Goal: Communication & Community: Answer question/provide support

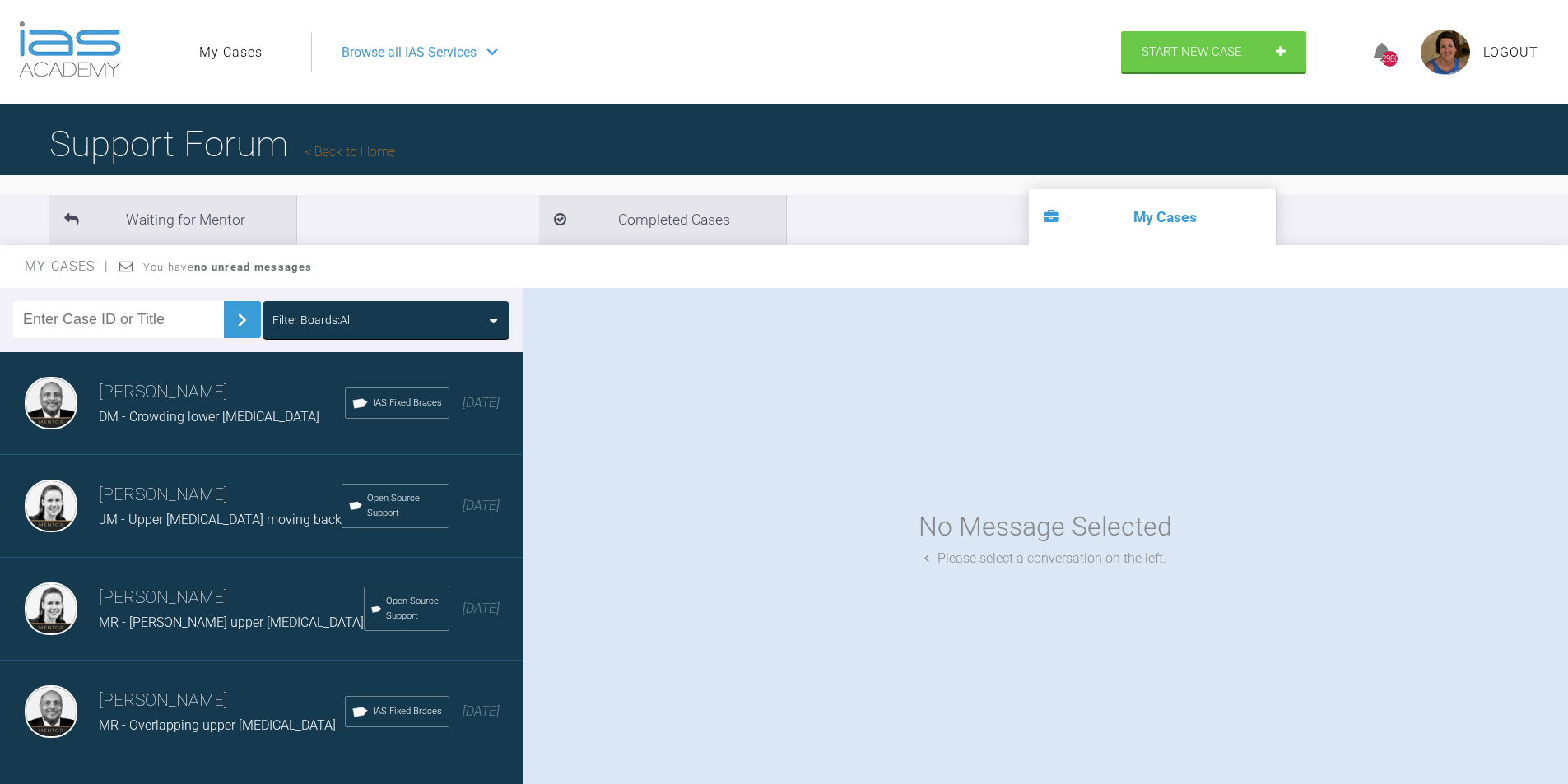
click at [489, 320] on div "Filter Boards: All" at bounding box center [386, 320] width 227 height 18
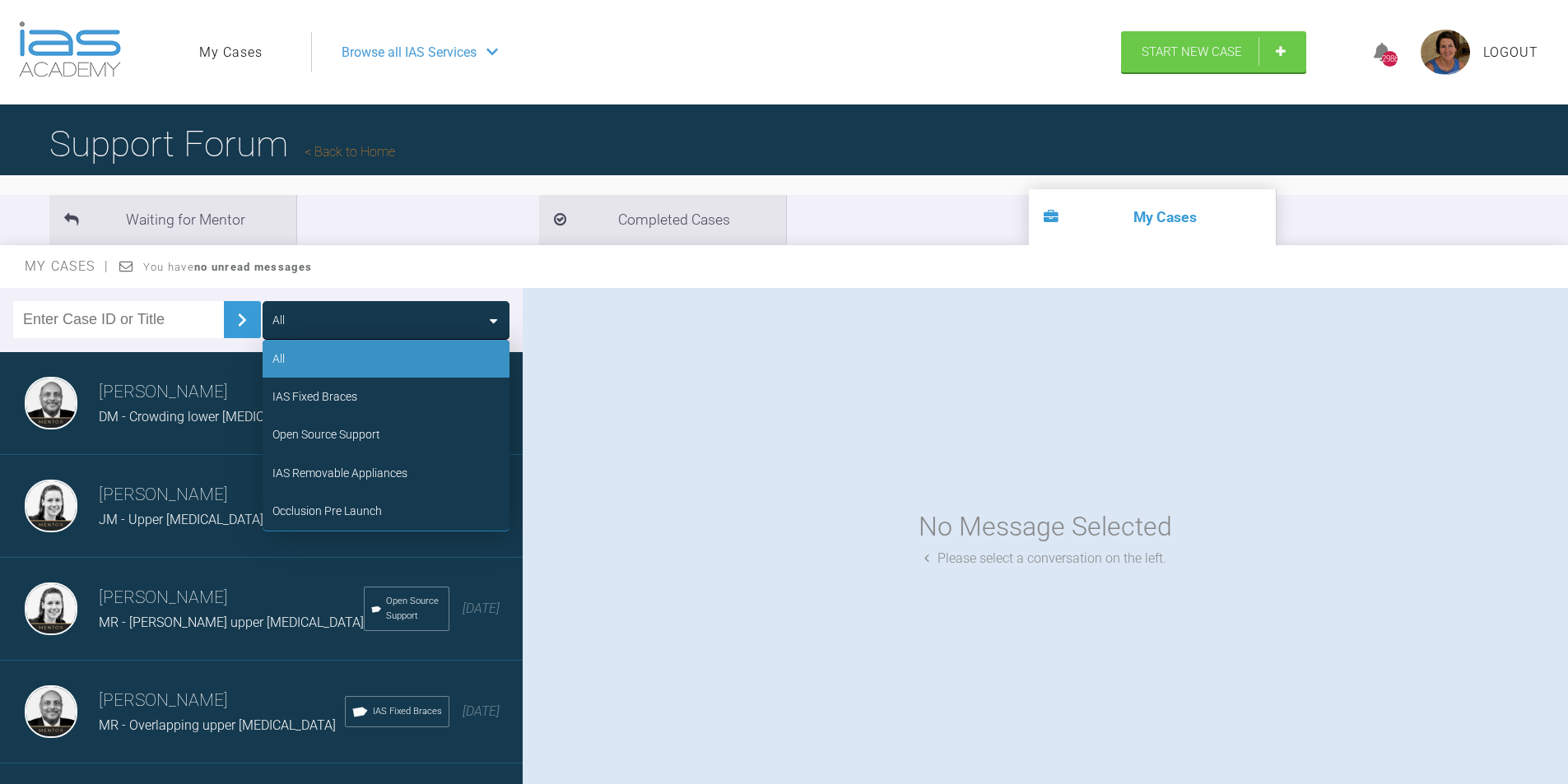
click at [353, 391] on div "IAS Fixed Braces" at bounding box center [314, 396] width 85 height 18
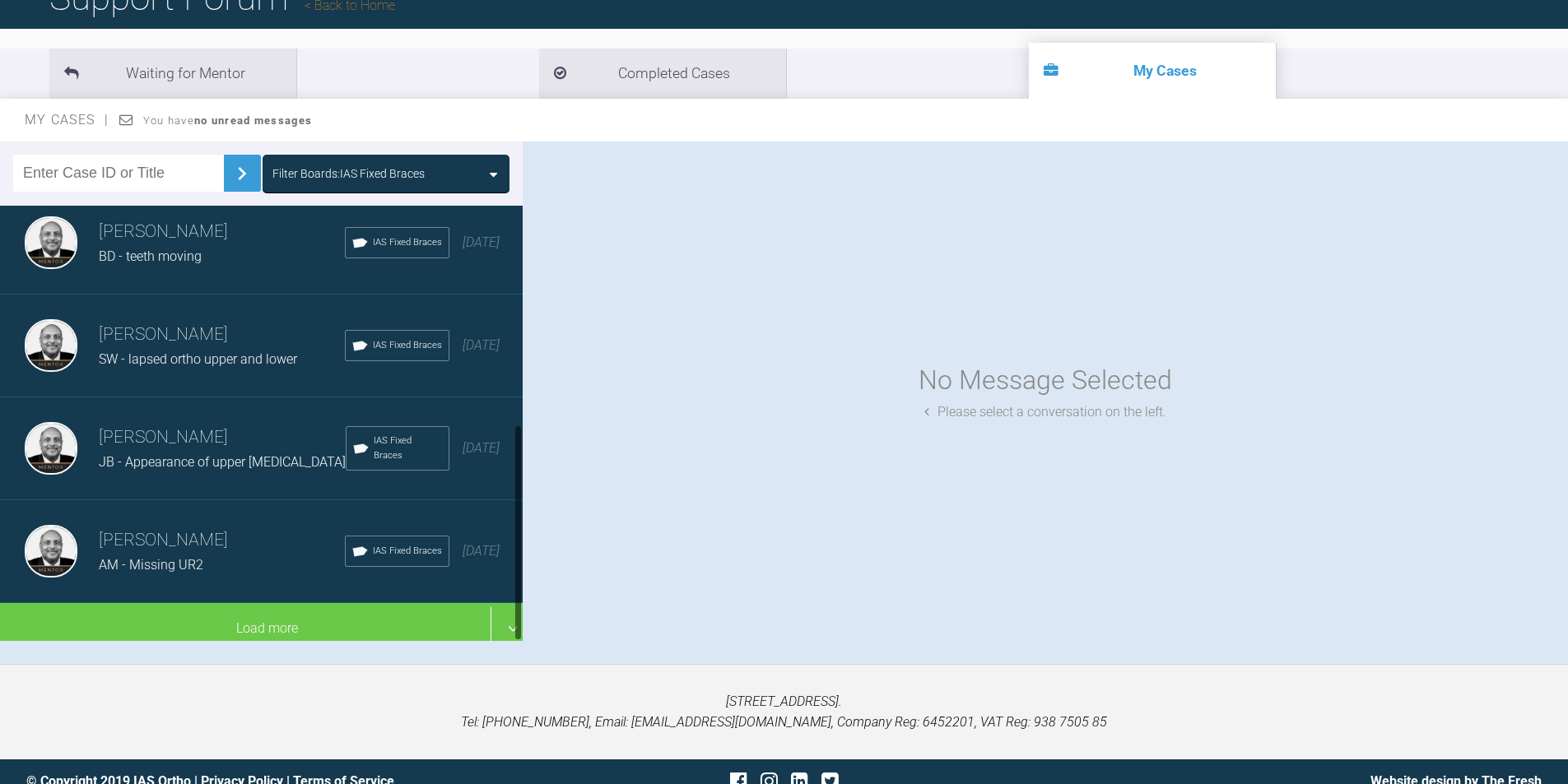
scroll to position [439, 0]
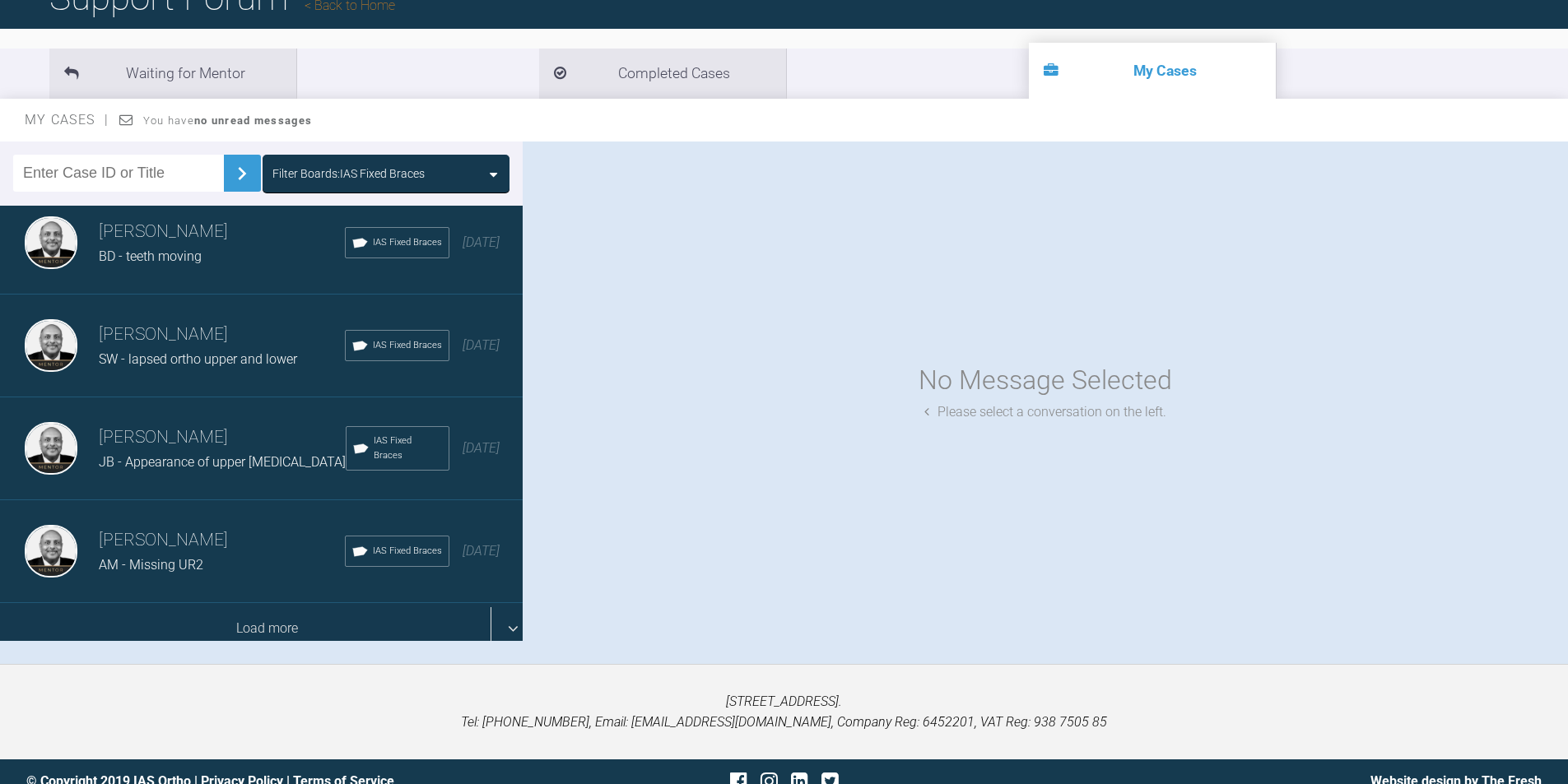
click at [261, 610] on div "Load more" at bounding box center [267, 629] width 535 height 51
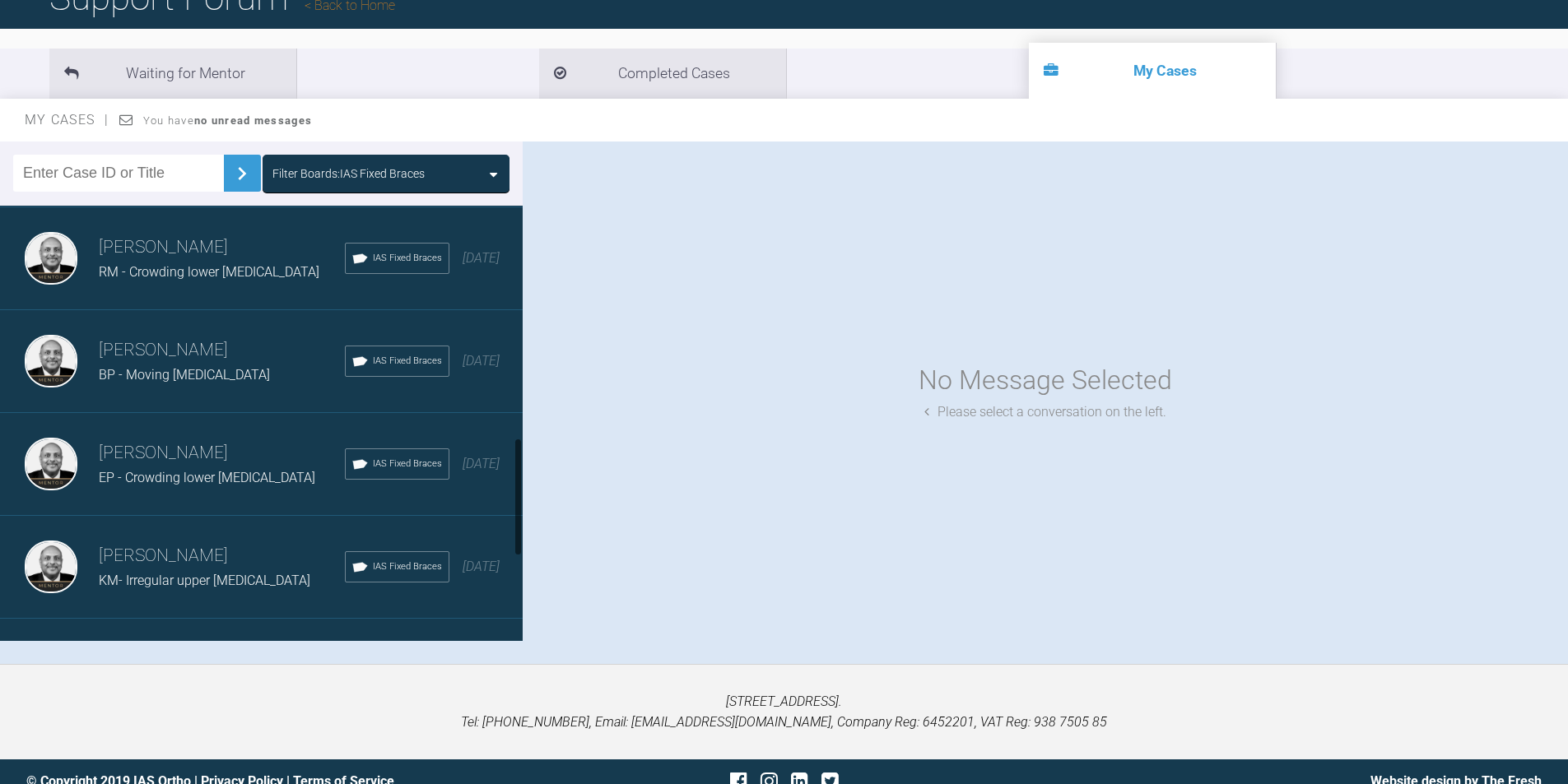
scroll to position [850, 0]
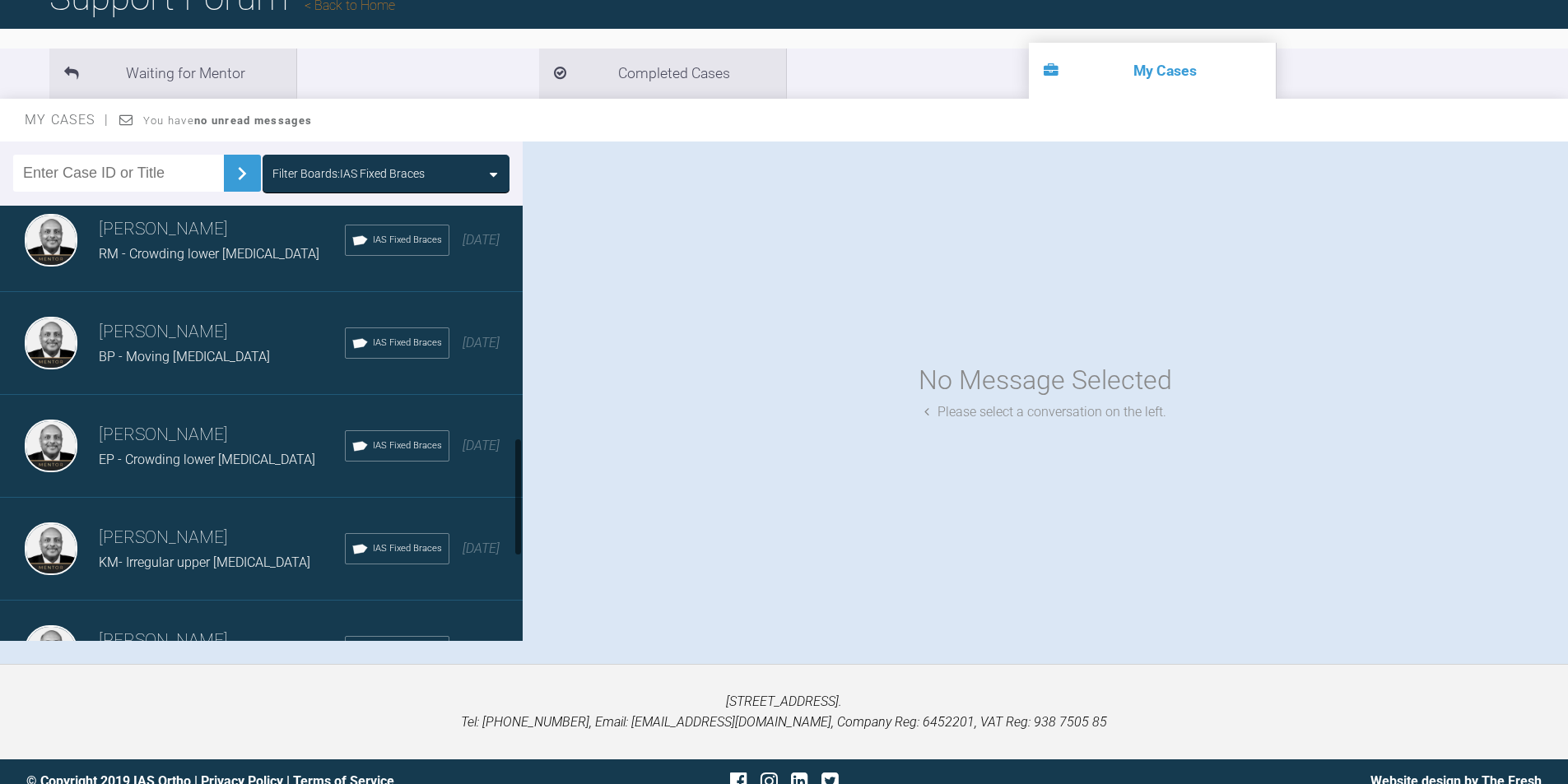
click at [217, 353] on div "BP - Moving [MEDICAL_DATA]" at bounding box center [222, 358] width 246 height 21
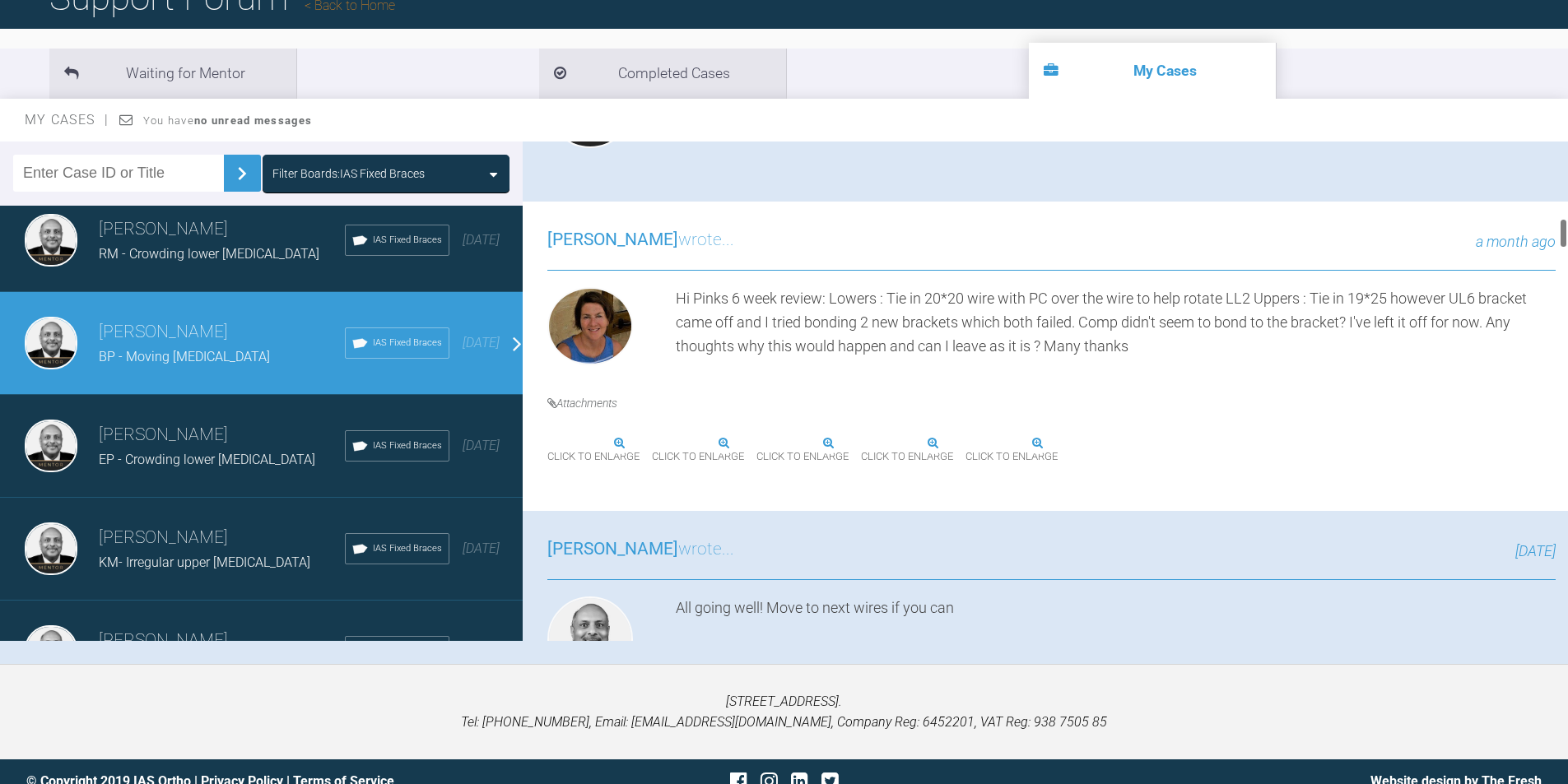
scroll to position [1235, 0]
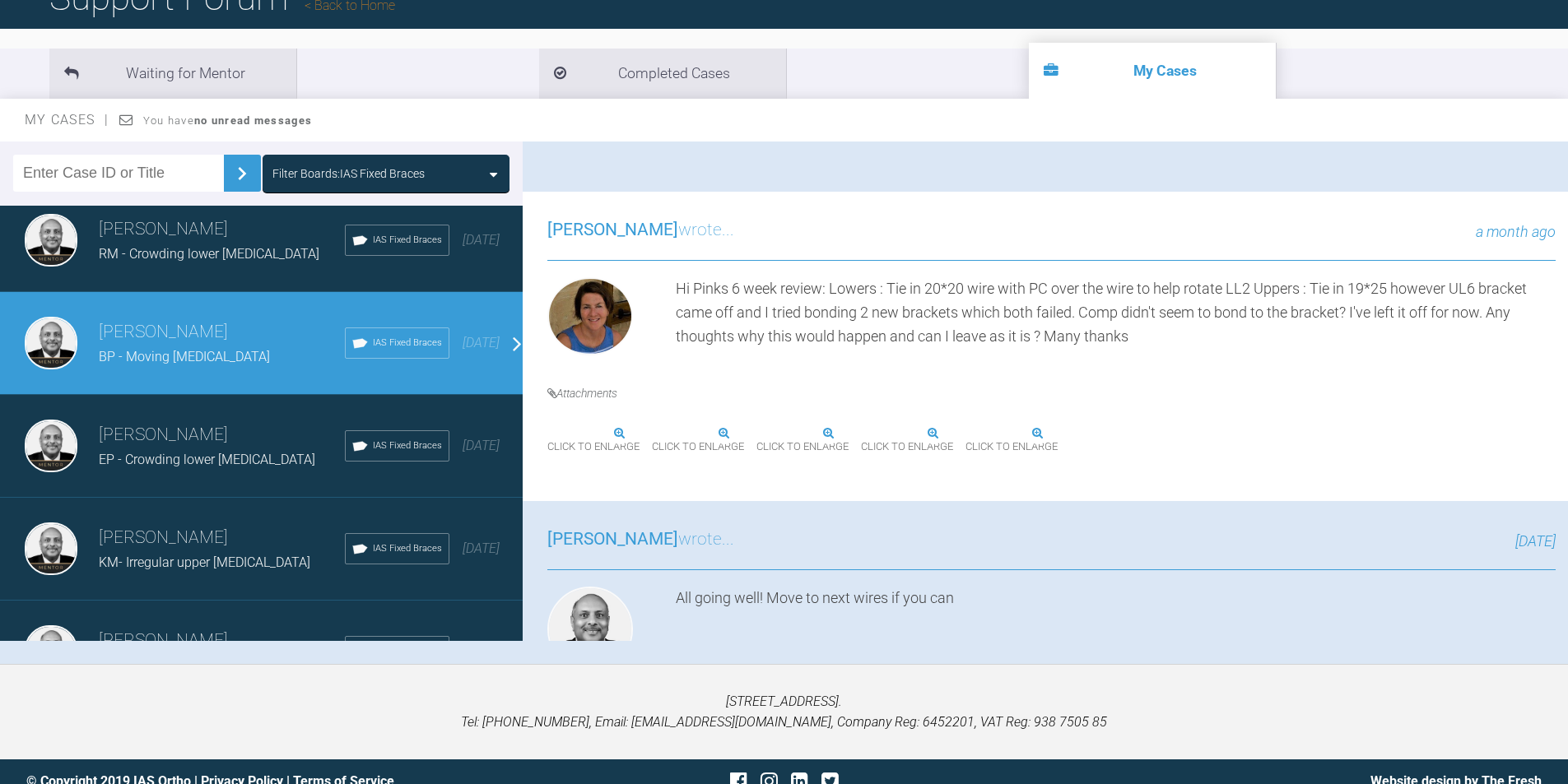
click at [547, 434] on img at bounding box center [547, 434] width 0 height 0
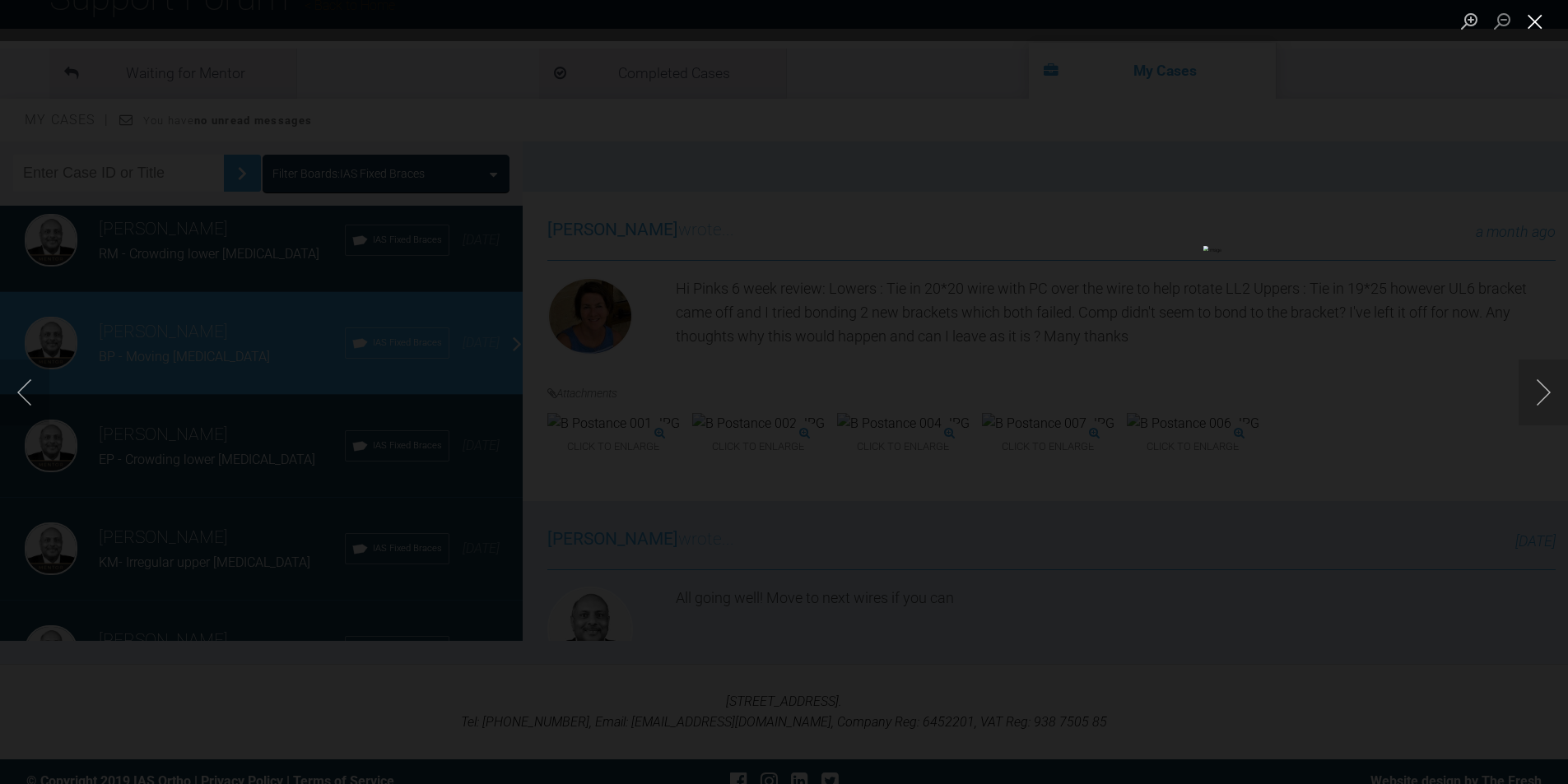
click at [1538, 19] on button "Close lightbox" at bounding box center [1535, 21] width 33 height 29
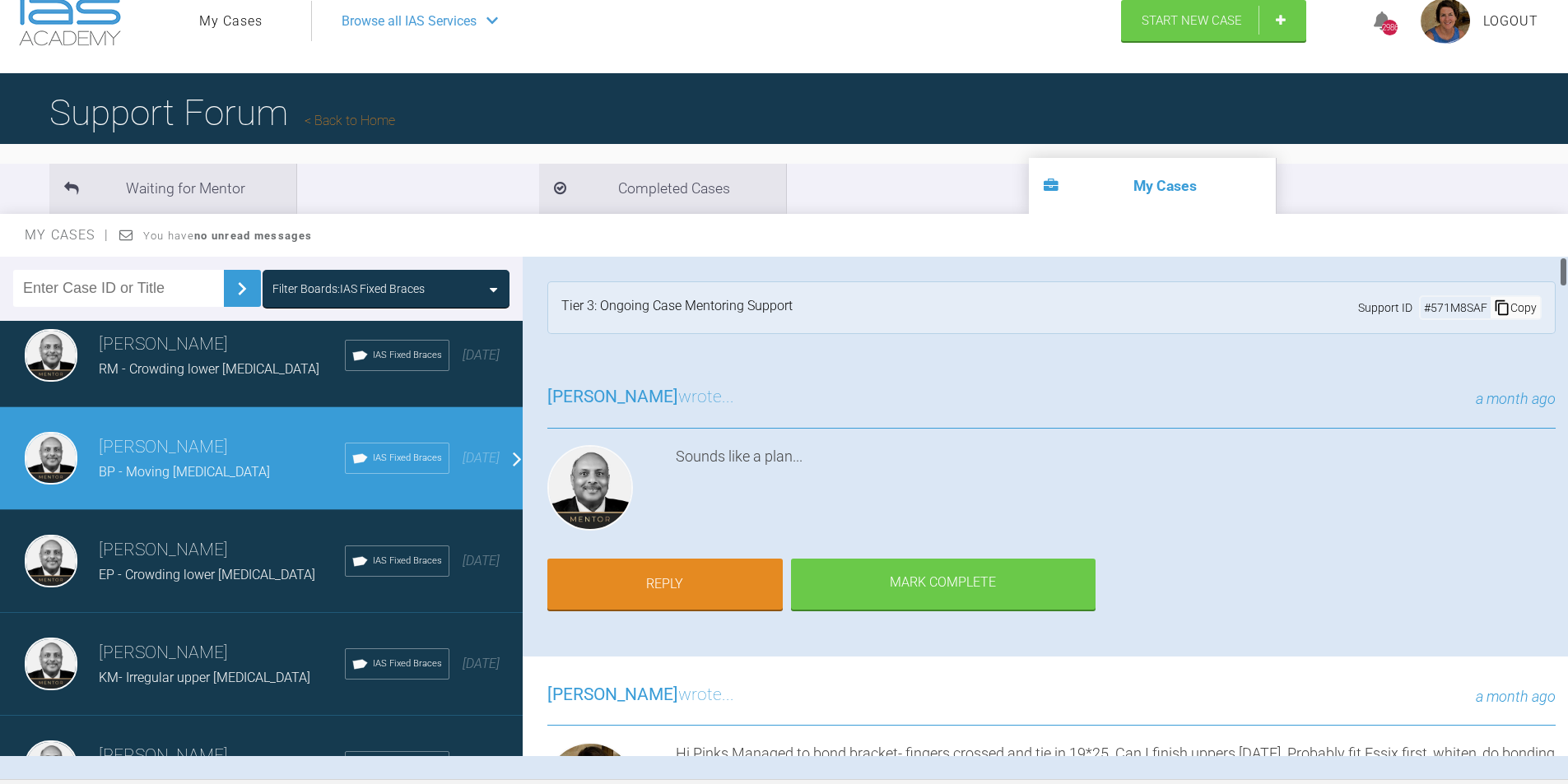
scroll to position [0, 0]
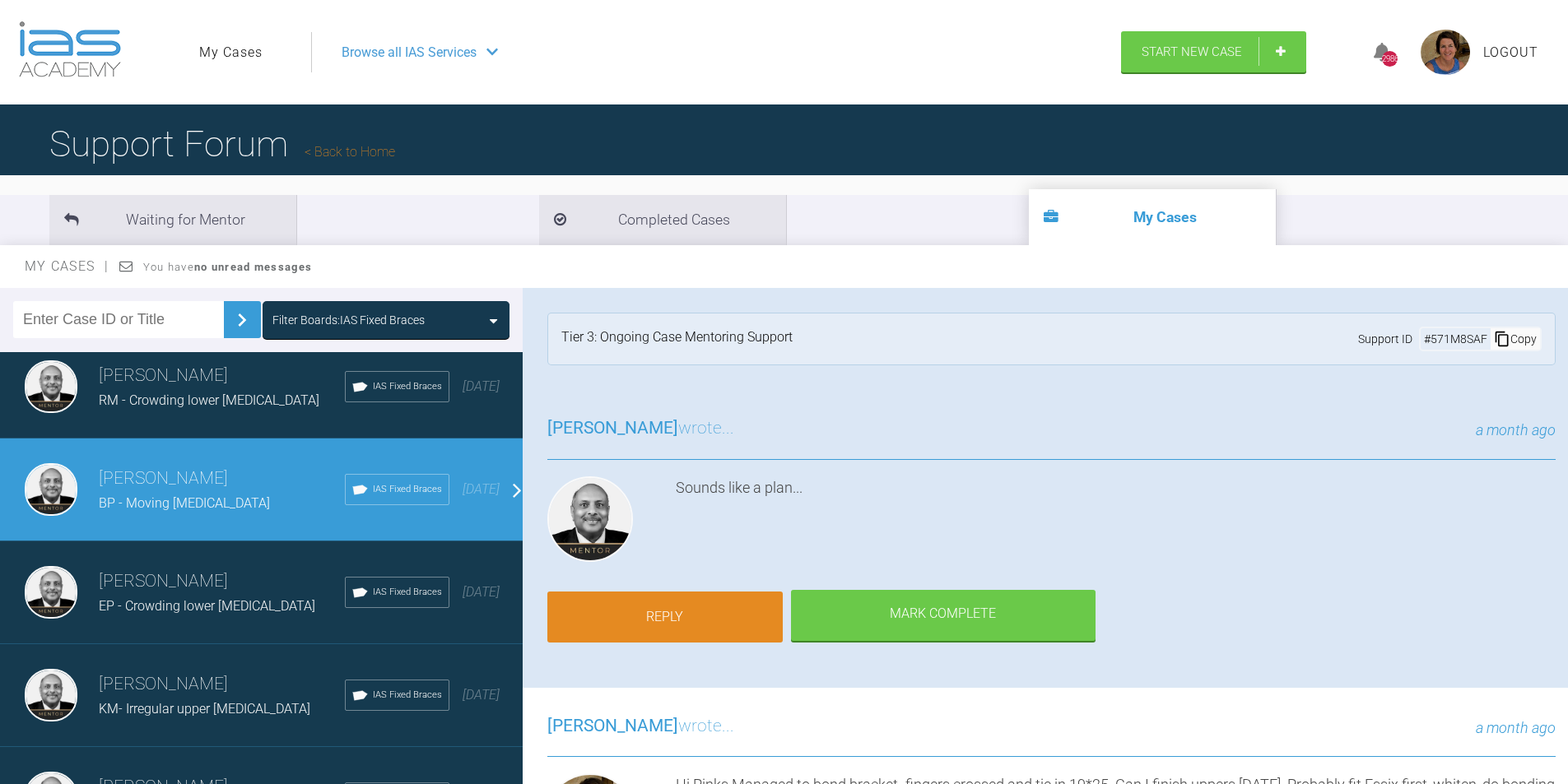
click at [663, 614] on link "Reply" at bounding box center [665, 617] width 235 height 51
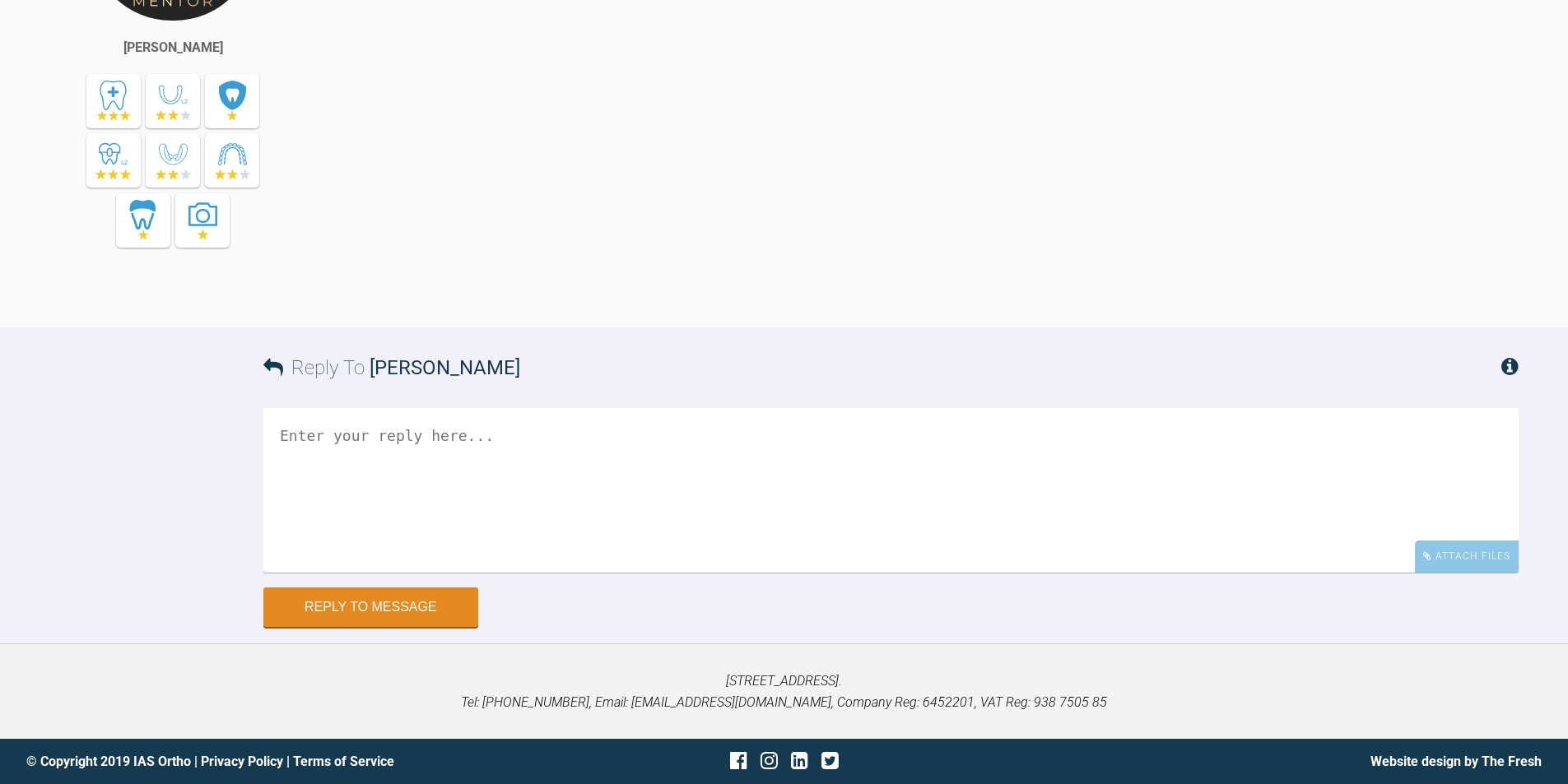
scroll to position [16654, 0]
click at [321, 429] on textarea at bounding box center [891, 491] width 1255 height 164
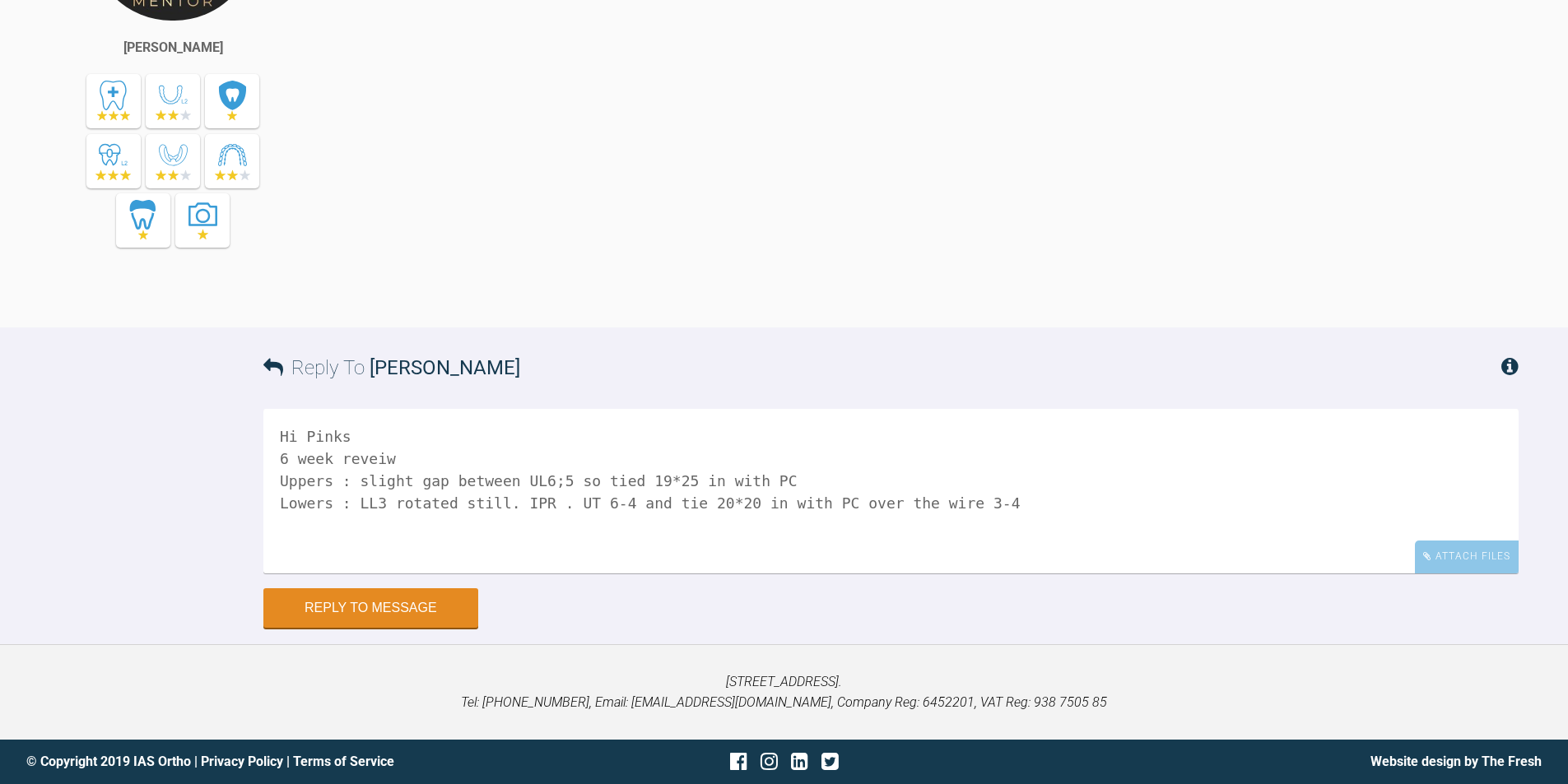
click at [935, 504] on textarea "Hi Pinks 6 week reveiw Uppers : slight gap between UL6;5 so tied 19*25 in with …" at bounding box center [891, 491] width 1255 height 164
click at [1448, 553] on div "Attach Files" at bounding box center [1466, 557] width 104 height 32
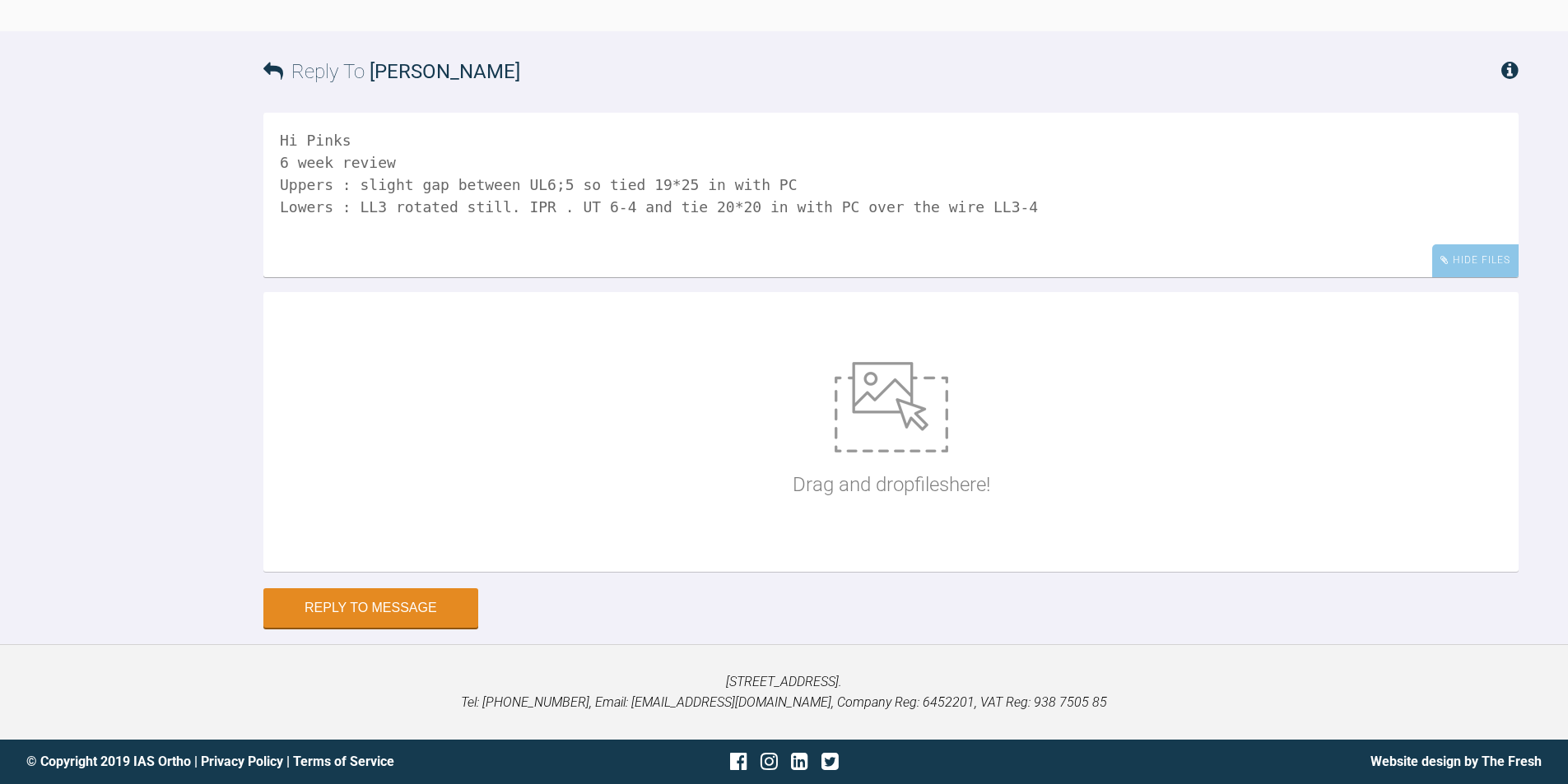
type textarea "Hi Pinks 6 week review Uppers : slight gap between UL6;5 so tied 19*25 in with …"
click at [899, 453] on img at bounding box center [891, 407] width 114 height 90
type input "C:\fakepath\Emailing_ B Postance 007, B Postance 002, B Postance 003, B Postanc…"
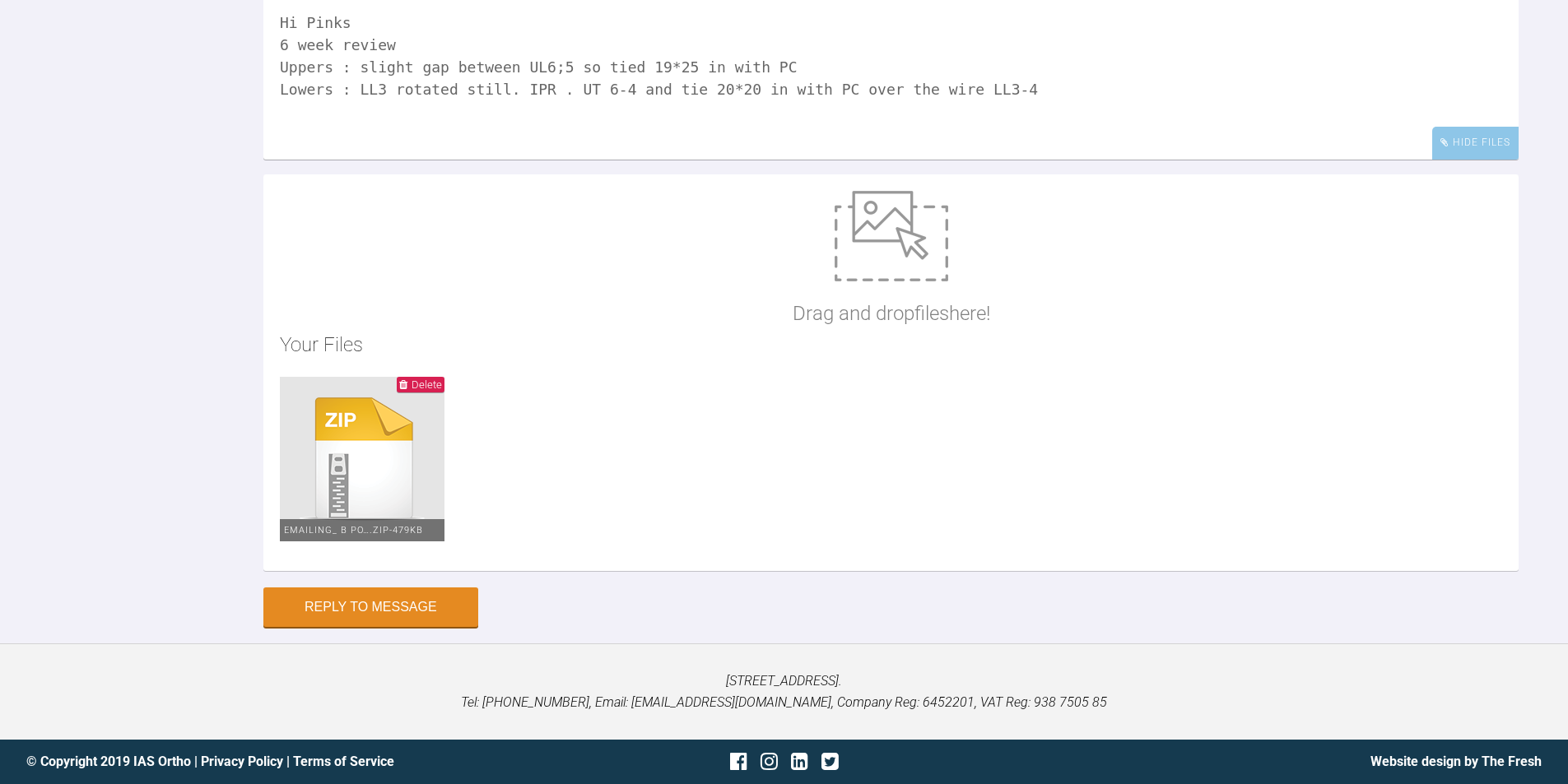
click at [384, 542] on span "Emailing_ B Po….zip - 479KB" at bounding box center [361, 531] width 164 height 23
click at [415, 391] on span "Delete" at bounding box center [426, 385] width 30 height 13
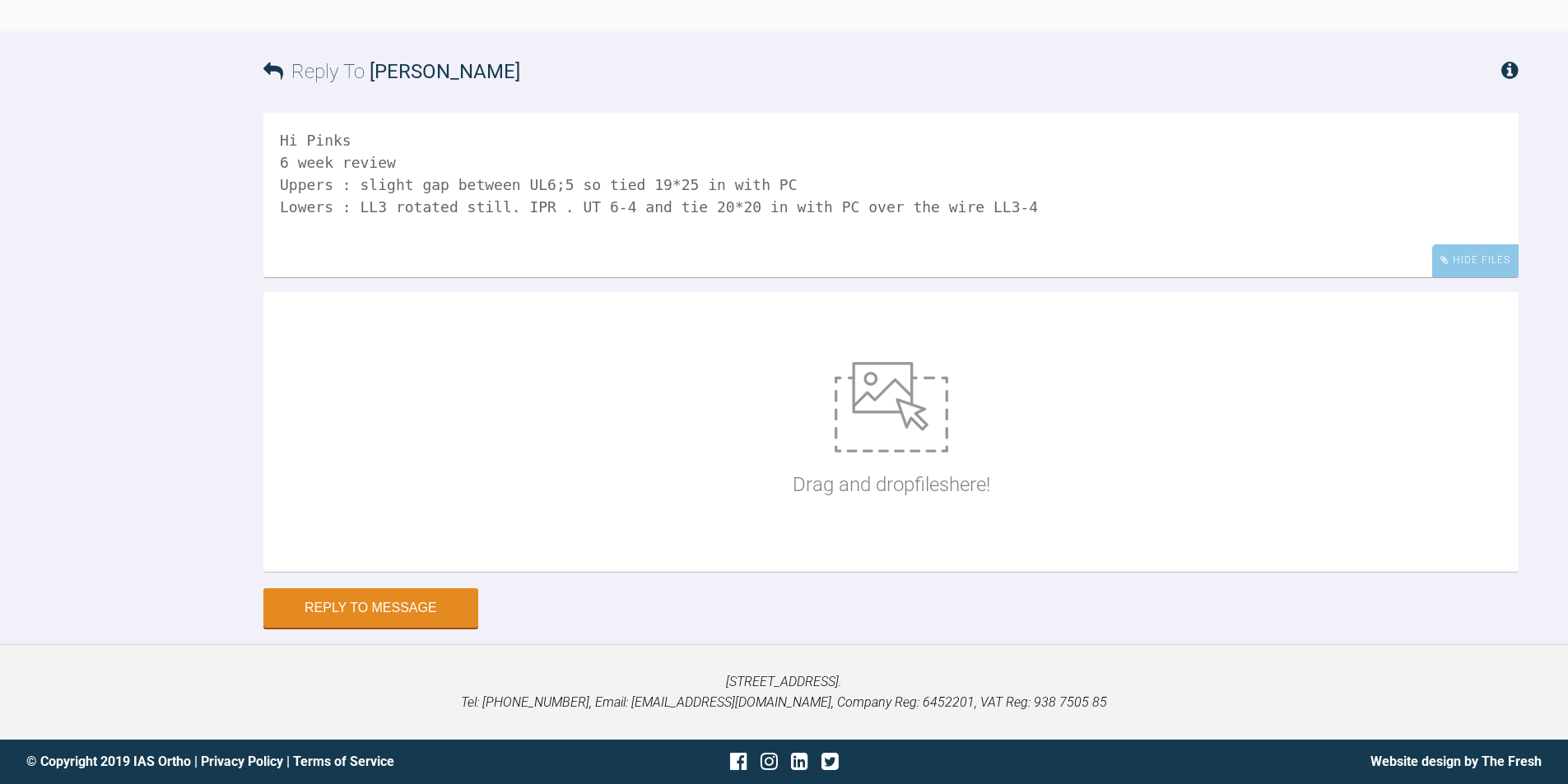
click at [900, 453] on img at bounding box center [891, 407] width 114 height 90
type input "C:\fakepath\B Postance 005.jpg"
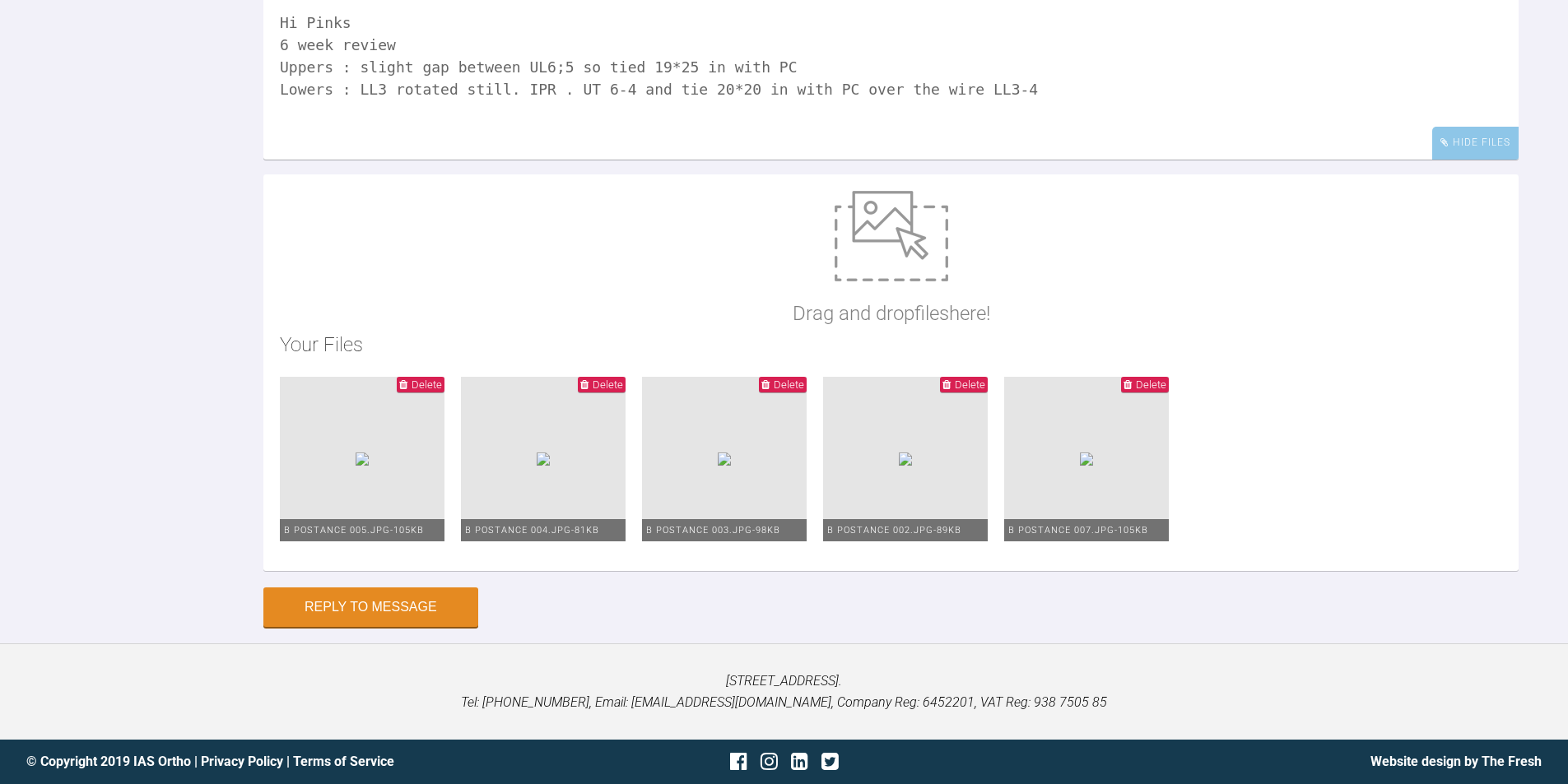
click at [369, 466] on img at bounding box center [362, 460] width 14 height 14
click at [413, 617] on button "Reply to Message" at bounding box center [370, 609] width 215 height 40
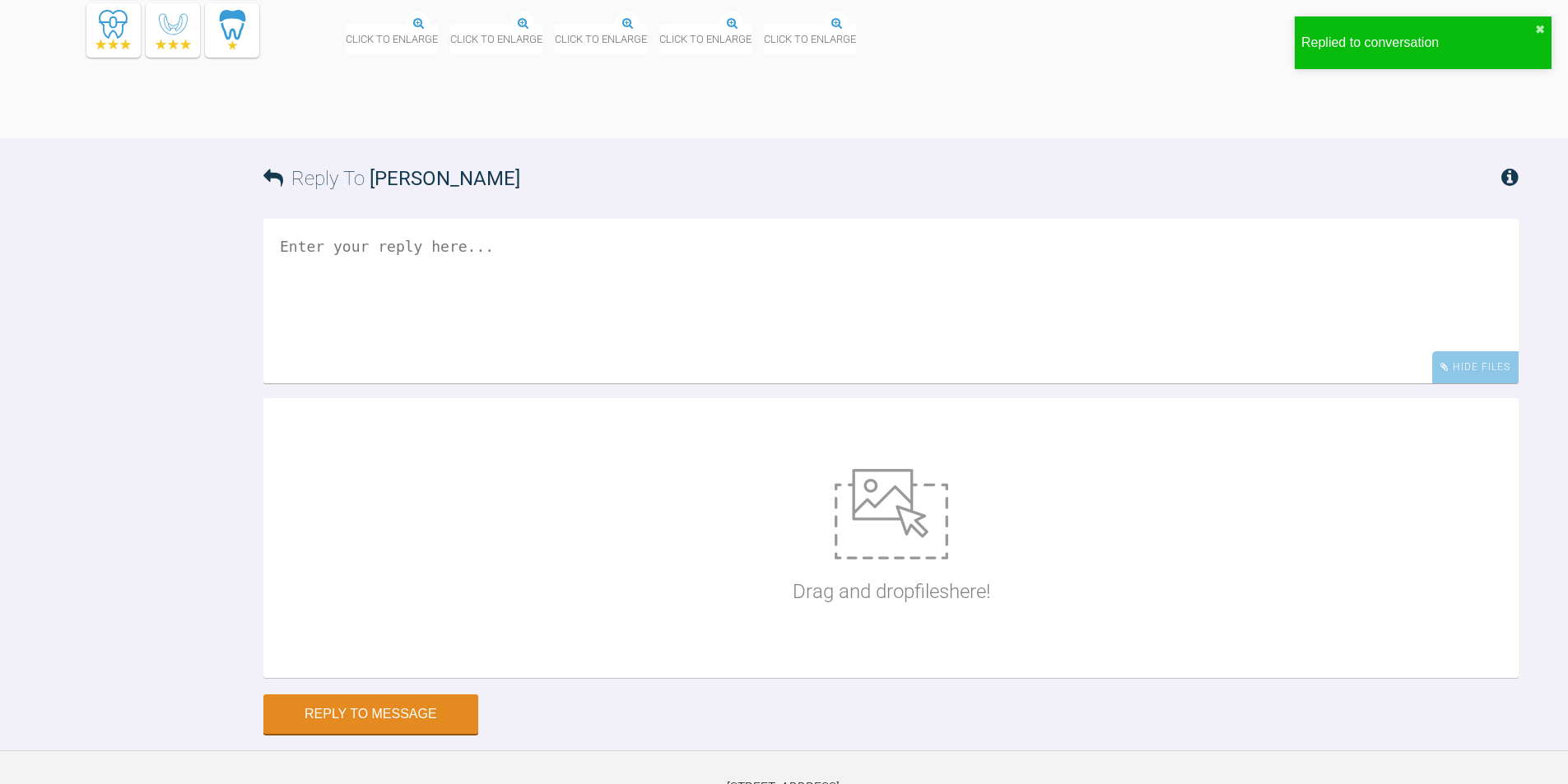
scroll to position [16992, 0]
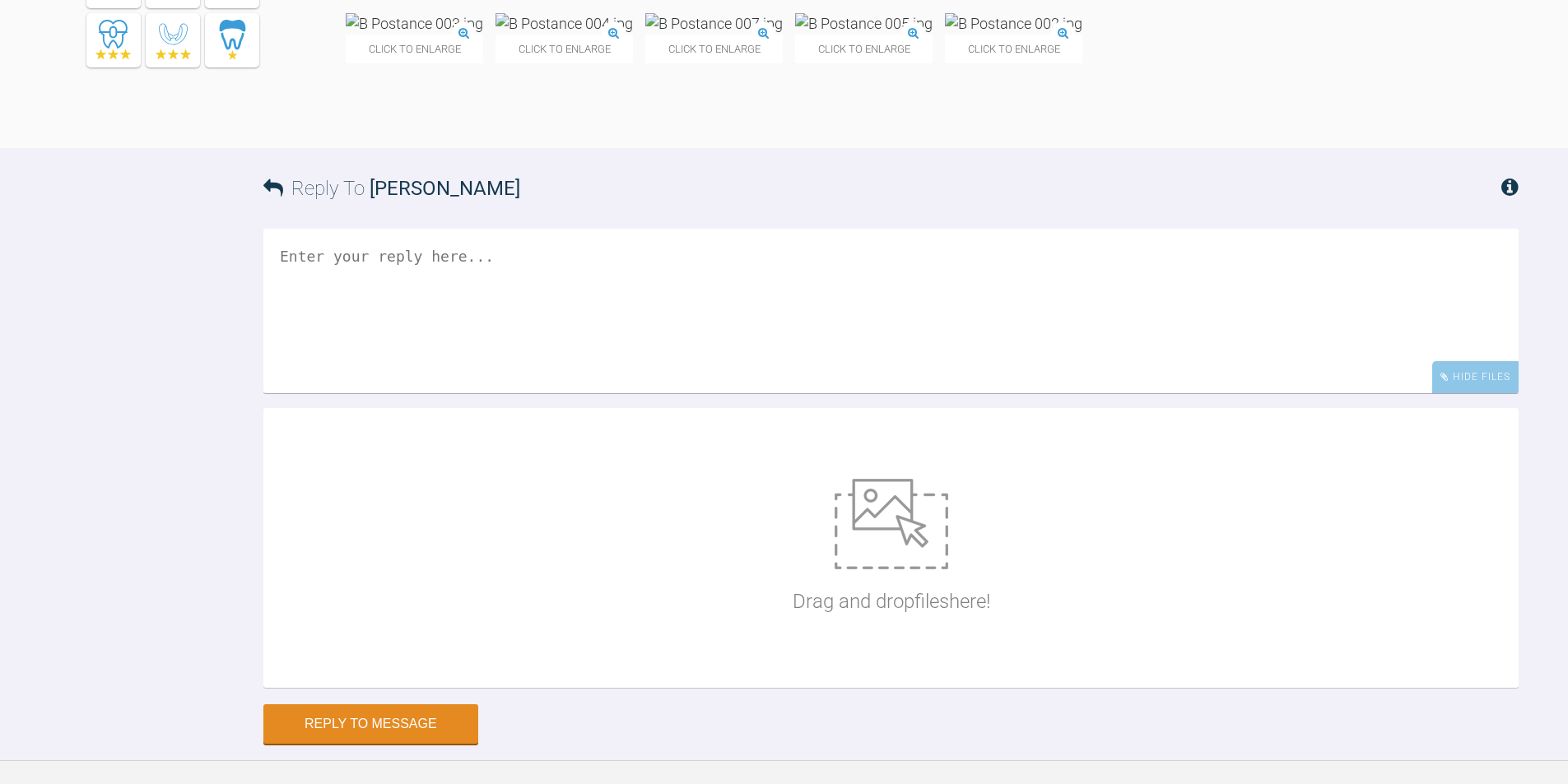
click at [452, 63] on span "Click to enlarge" at bounding box center [414, 50] width 137 height 29
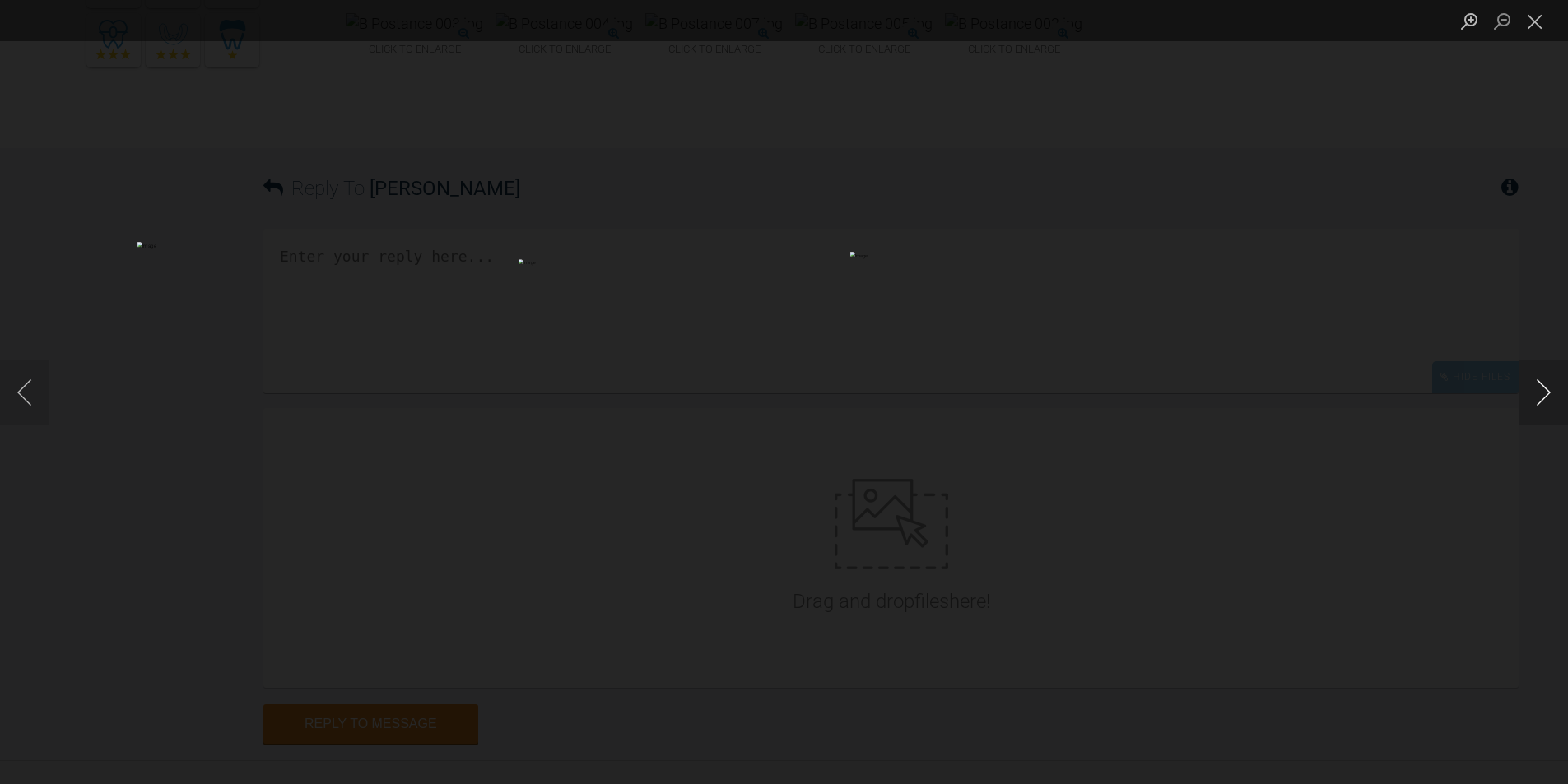
click at [1549, 397] on button "Next image" at bounding box center [1543, 392] width 50 height 66
click at [18, 391] on button "Previous image" at bounding box center [24, 392] width 50 height 66
click at [23, 390] on button "Previous image" at bounding box center [24, 392] width 50 height 66
click at [18, 390] on button "Previous image" at bounding box center [24, 392] width 50 height 66
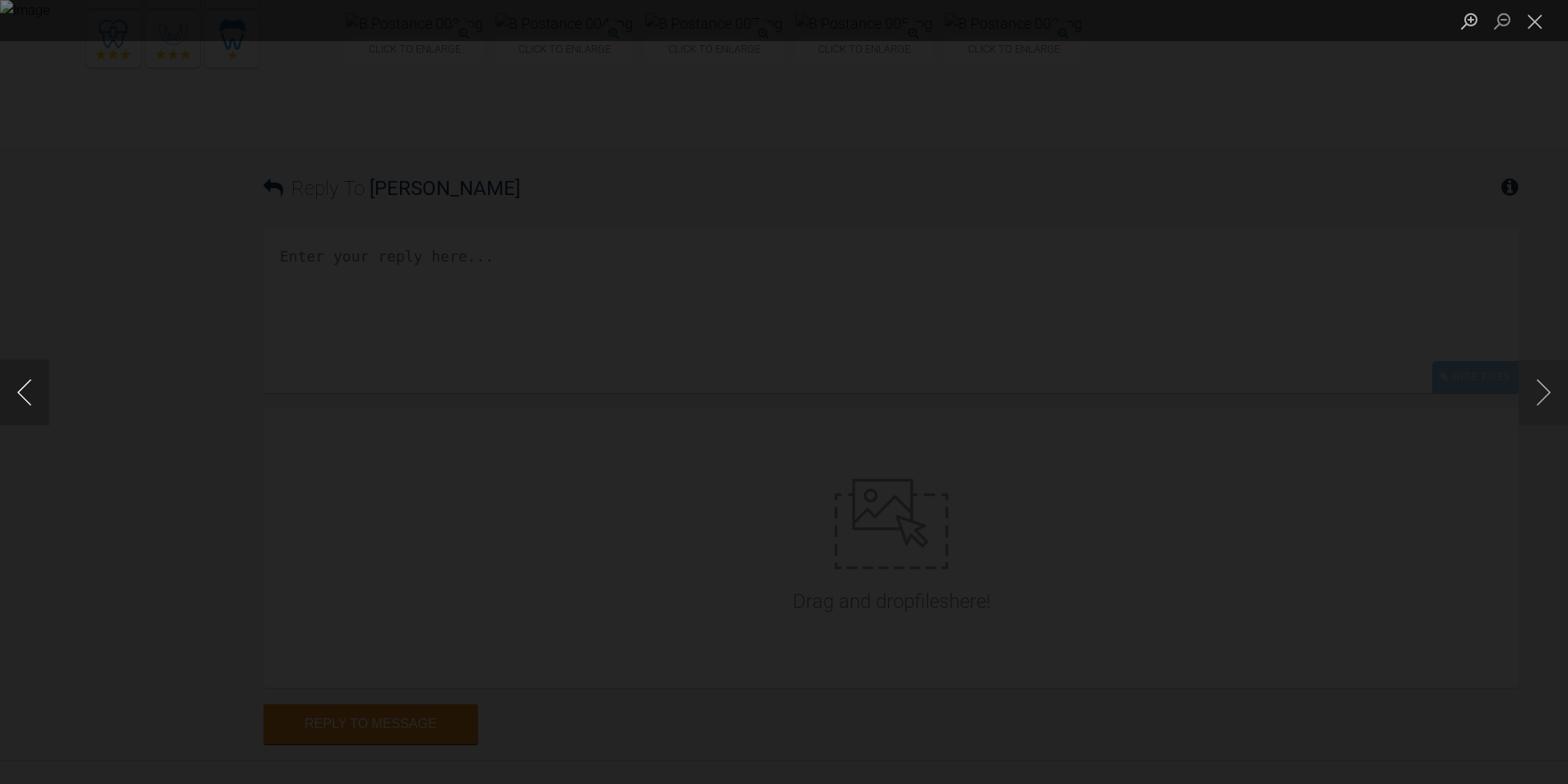
click at [15, 390] on button "Previous image" at bounding box center [24, 392] width 50 height 66
click at [1543, 21] on button "Close lightbox" at bounding box center [1535, 21] width 33 height 29
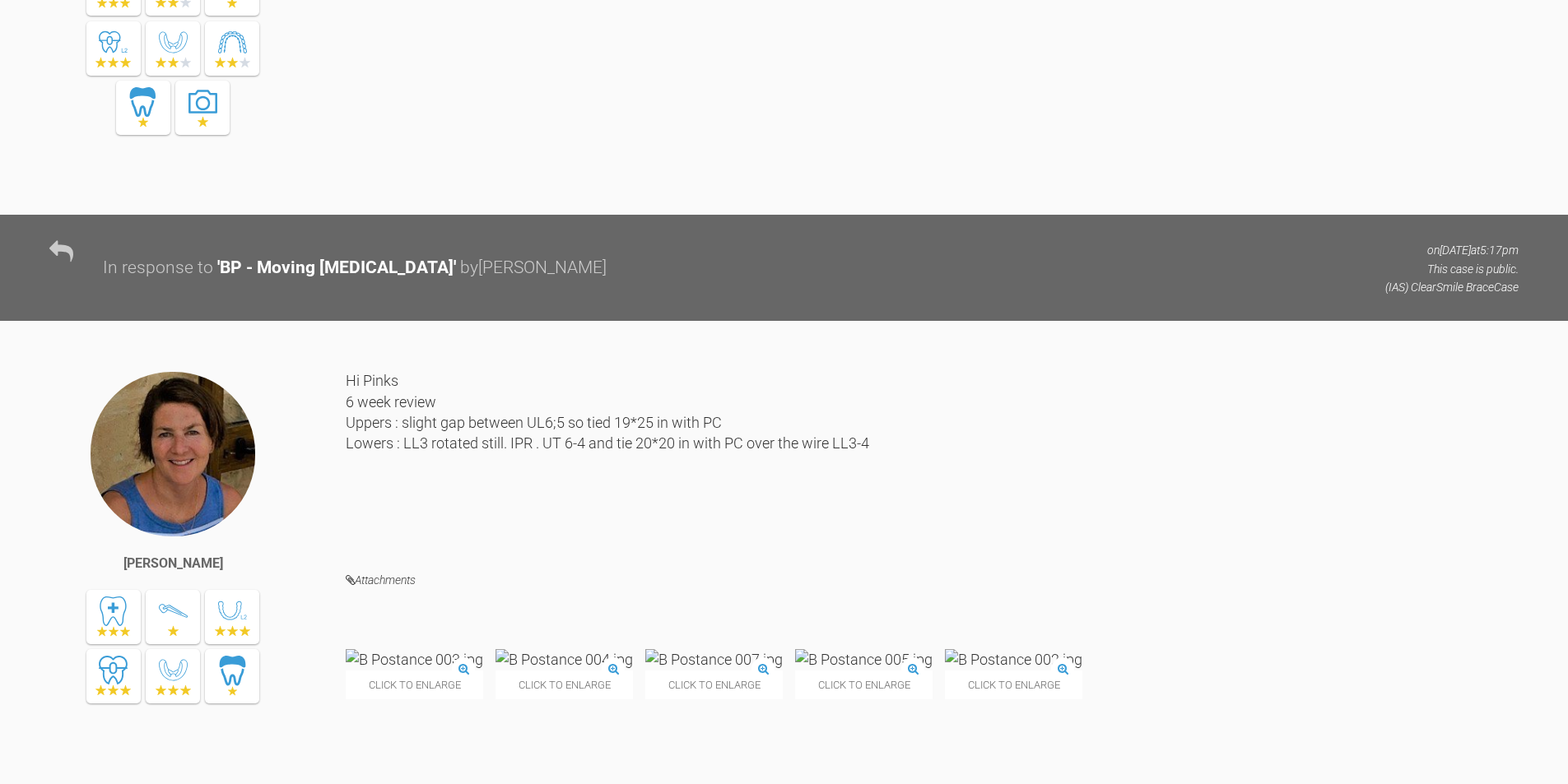
scroll to position [16333, 0]
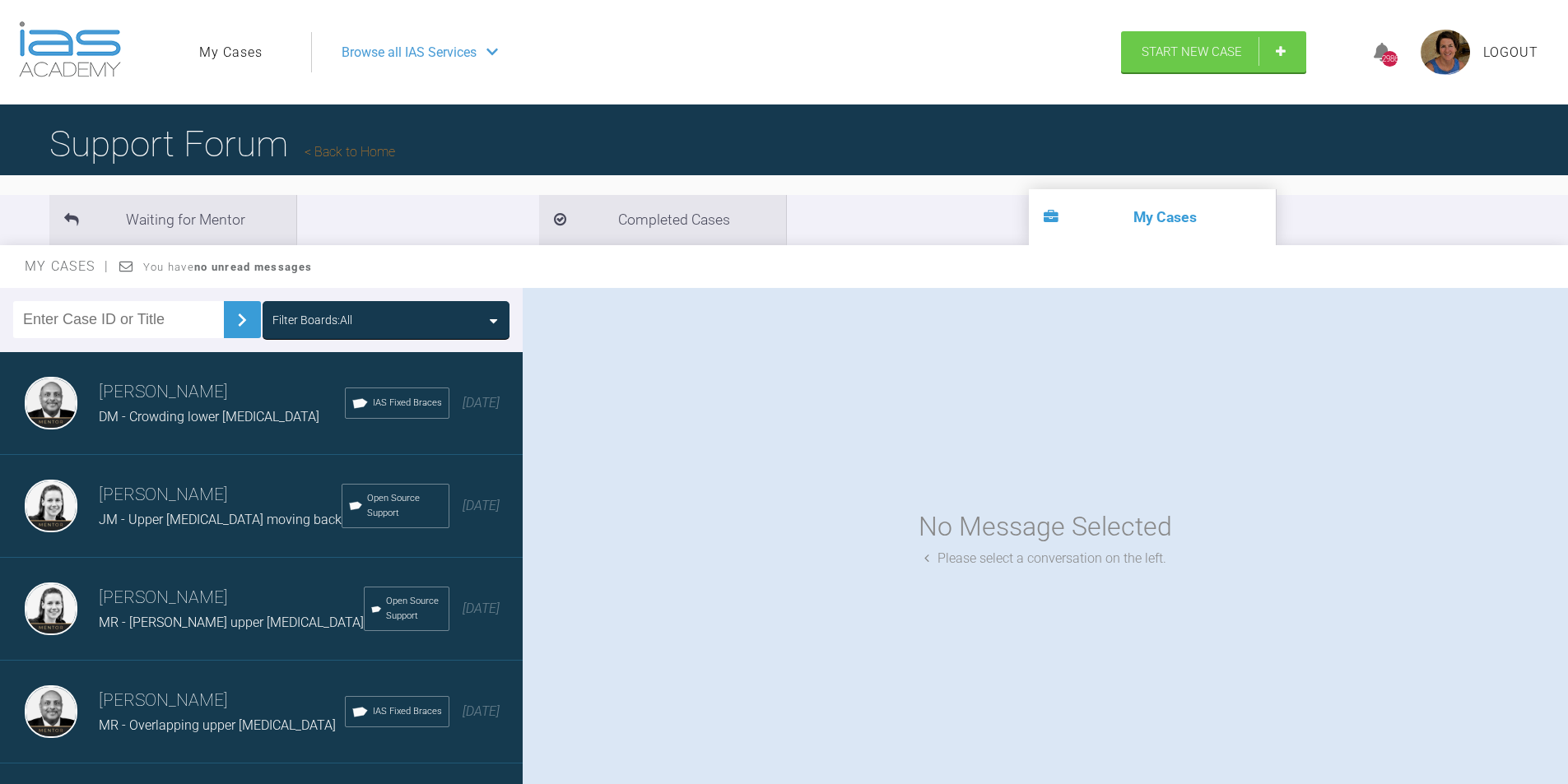
click at [479, 318] on div "Filter Boards: All" at bounding box center [386, 320] width 227 height 18
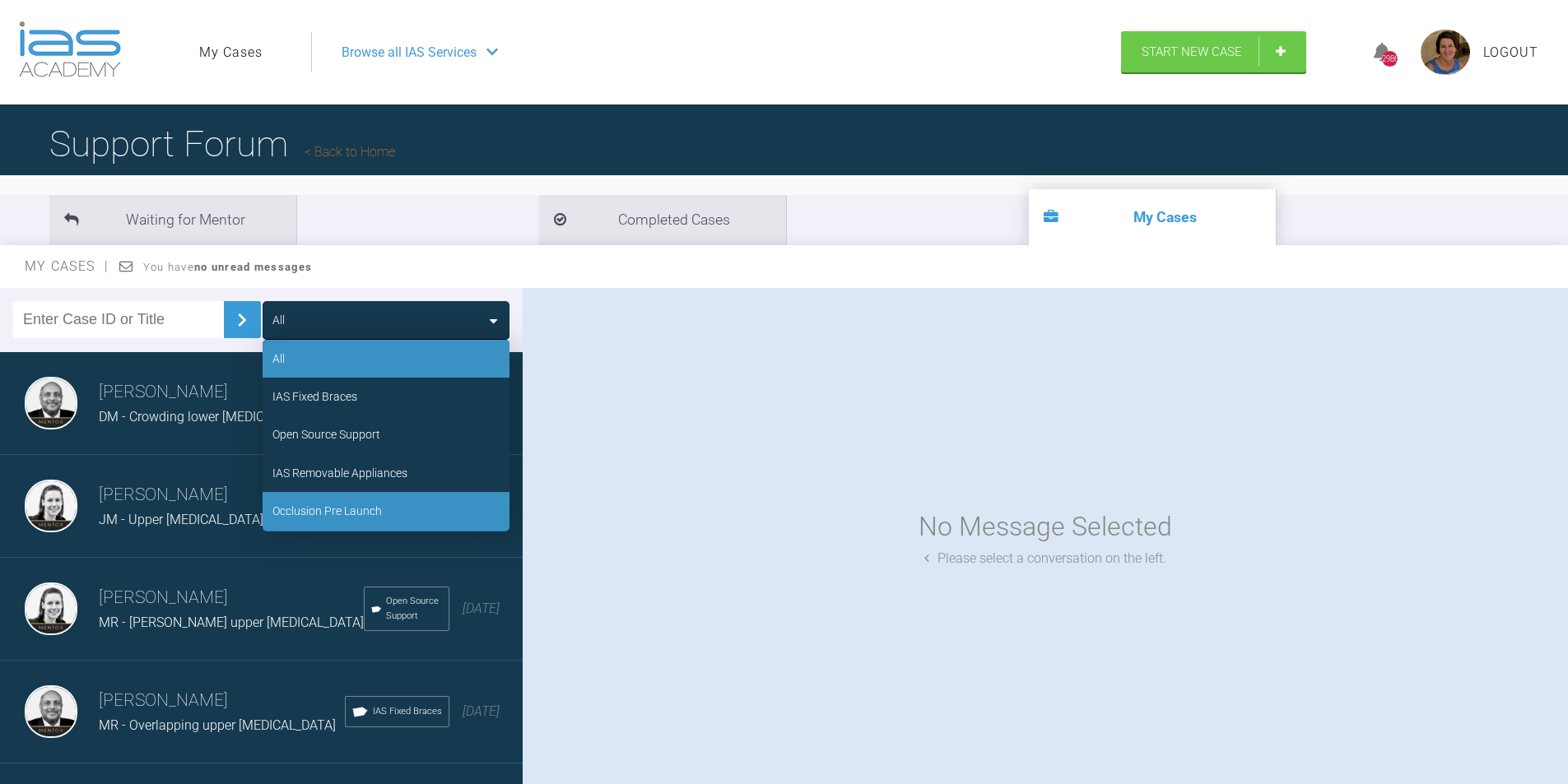
click at [360, 512] on div "Occlusion Pre Launch" at bounding box center [326, 511] width 110 height 18
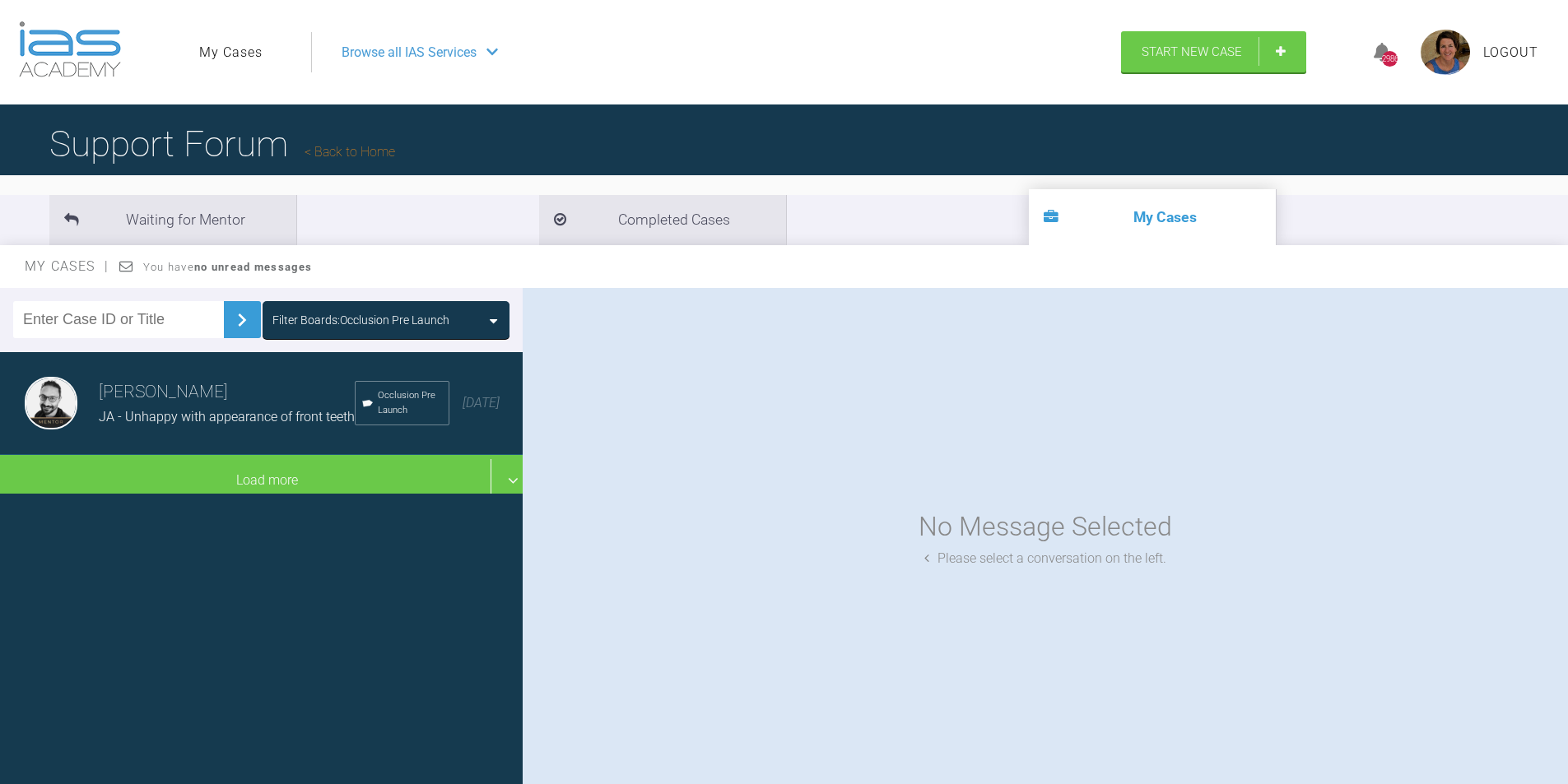
click at [228, 401] on h3 "[PERSON_NAME]" at bounding box center [227, 392] width 256 height 28
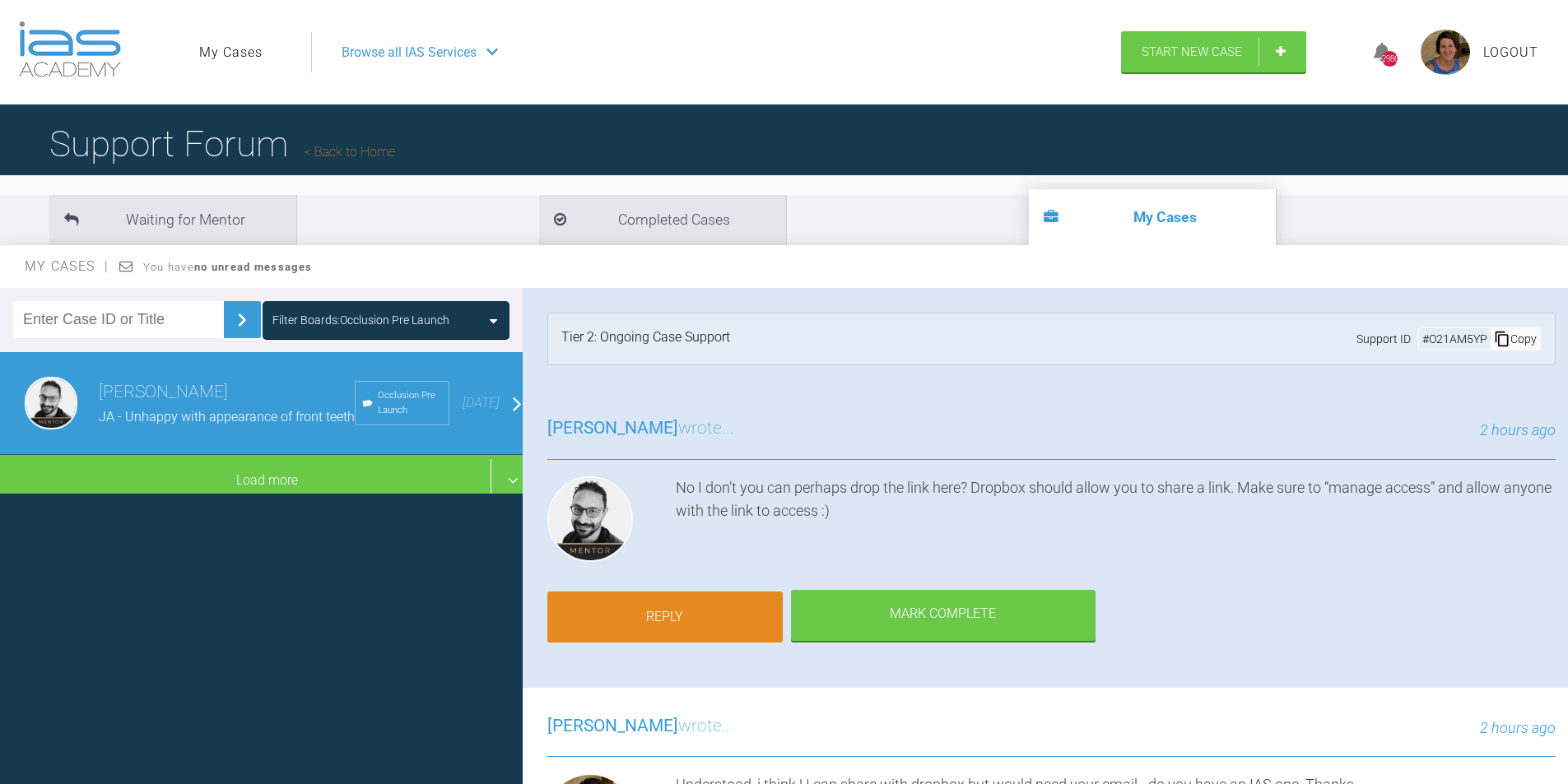
click at [701, 618] on link "Reply" at bounding box center [665, 617] width 235 height 51
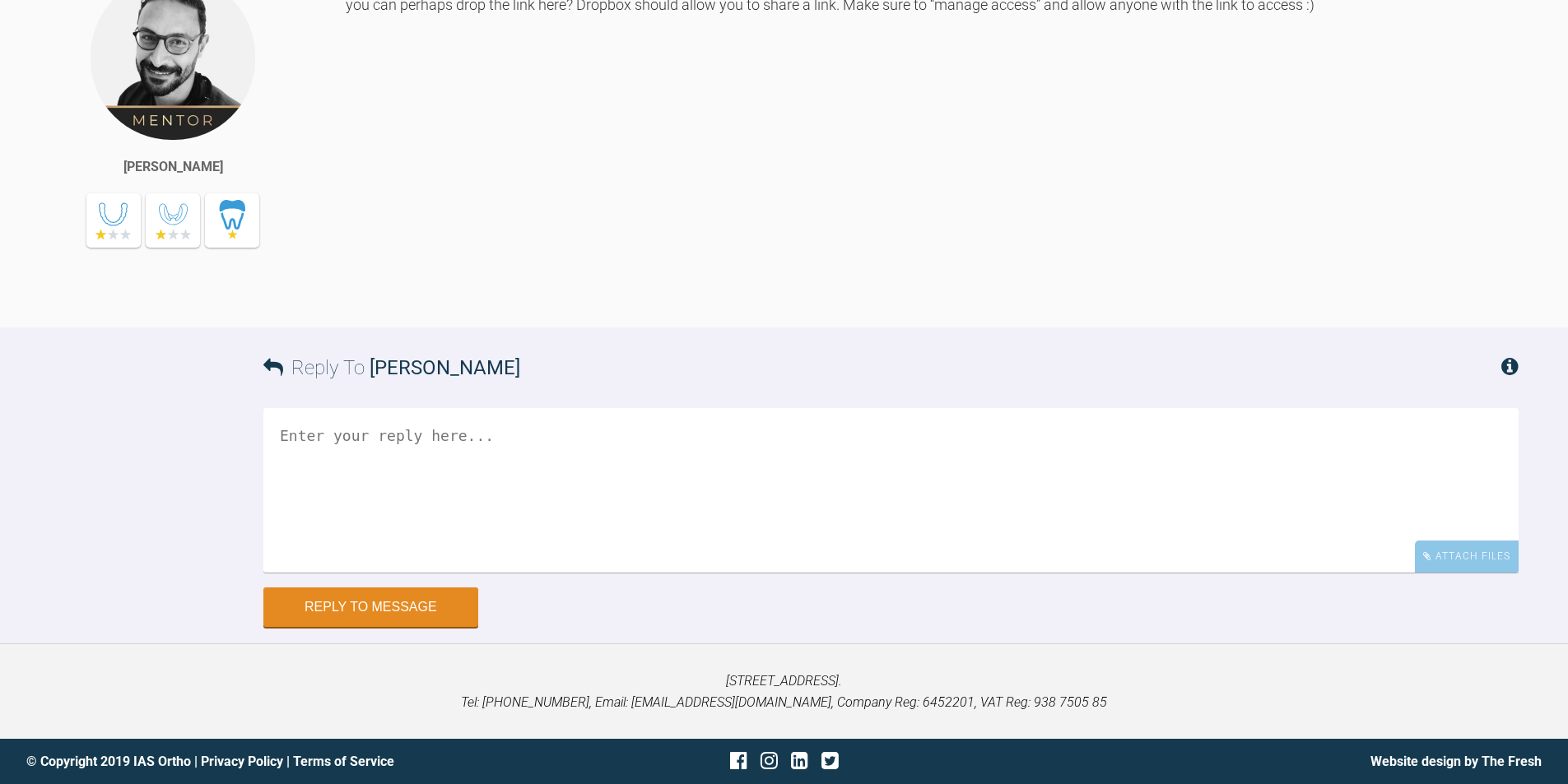
scroll to position [16333, 0]
paste textarea "[URL][DOMAIN_NAME]"
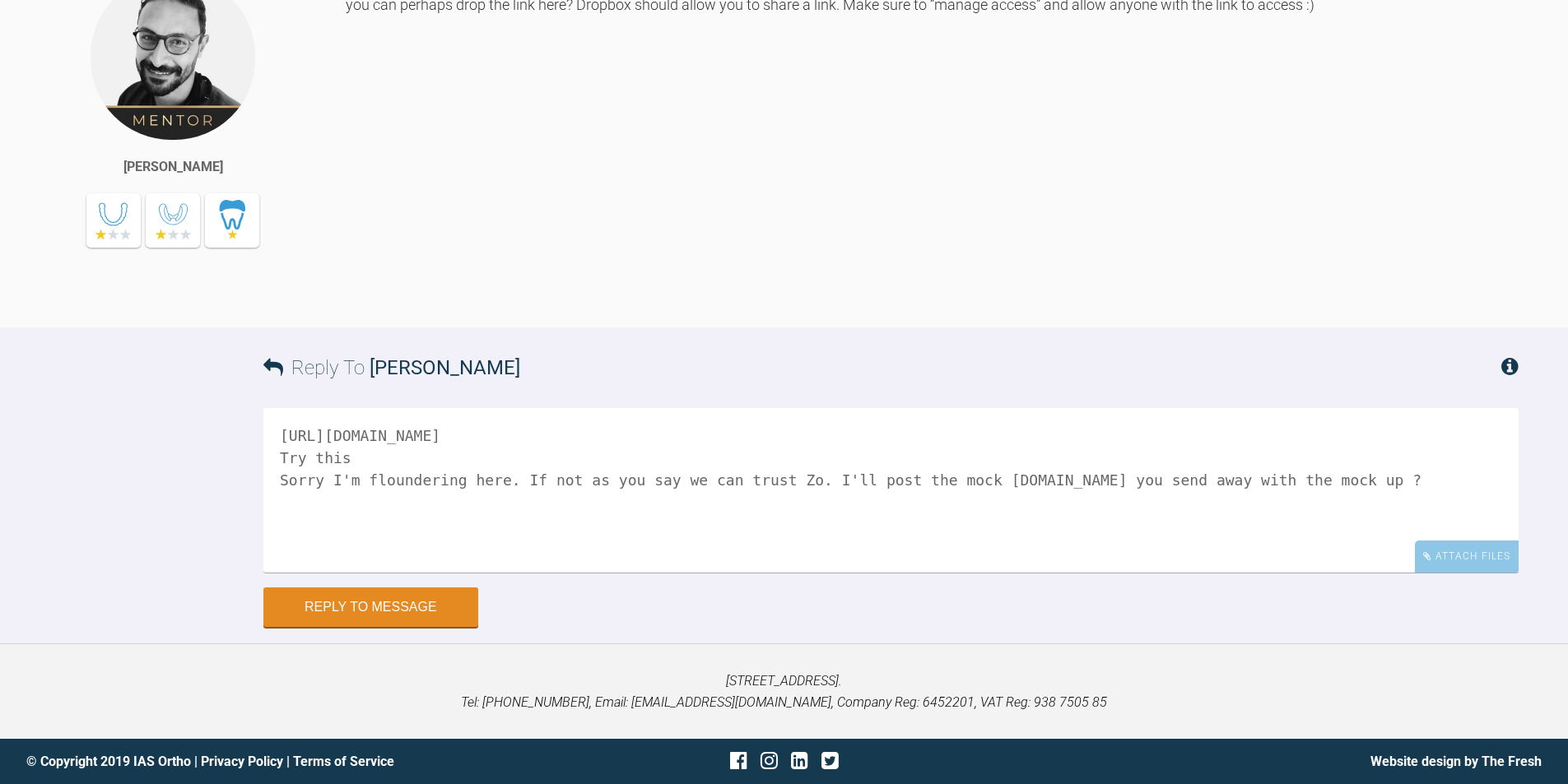
click at [971, 480] on textarea "[URL][DOMAIN_NAME] Try this Sorry I'm floundering here. If not as you say we ca…" at bounding box center [891, 490] width 1255 height 164
click at [1244, 480] on textarea "[URL][DOMAIN_NAME] Try this Sorry I'm floundering here. If not as you say we ca…" at bounding box center [891, 490] width 1255 height 164
click at [971, 483] on textarea "[URL][DOMAIN_NAME] Try this Sorry I'm floundering here. If not as you say we ca…" at bounding box center [891, 490] width 1255 height 164
type textarea "[URL][DOMAIN_NAME] Try this Sorry I'm floundering here. If not as you say we ca…"
drag, startPoint x: 348, startPoint y: 613, endPoint x: 357, endPoint y: 608, distance: 10.3
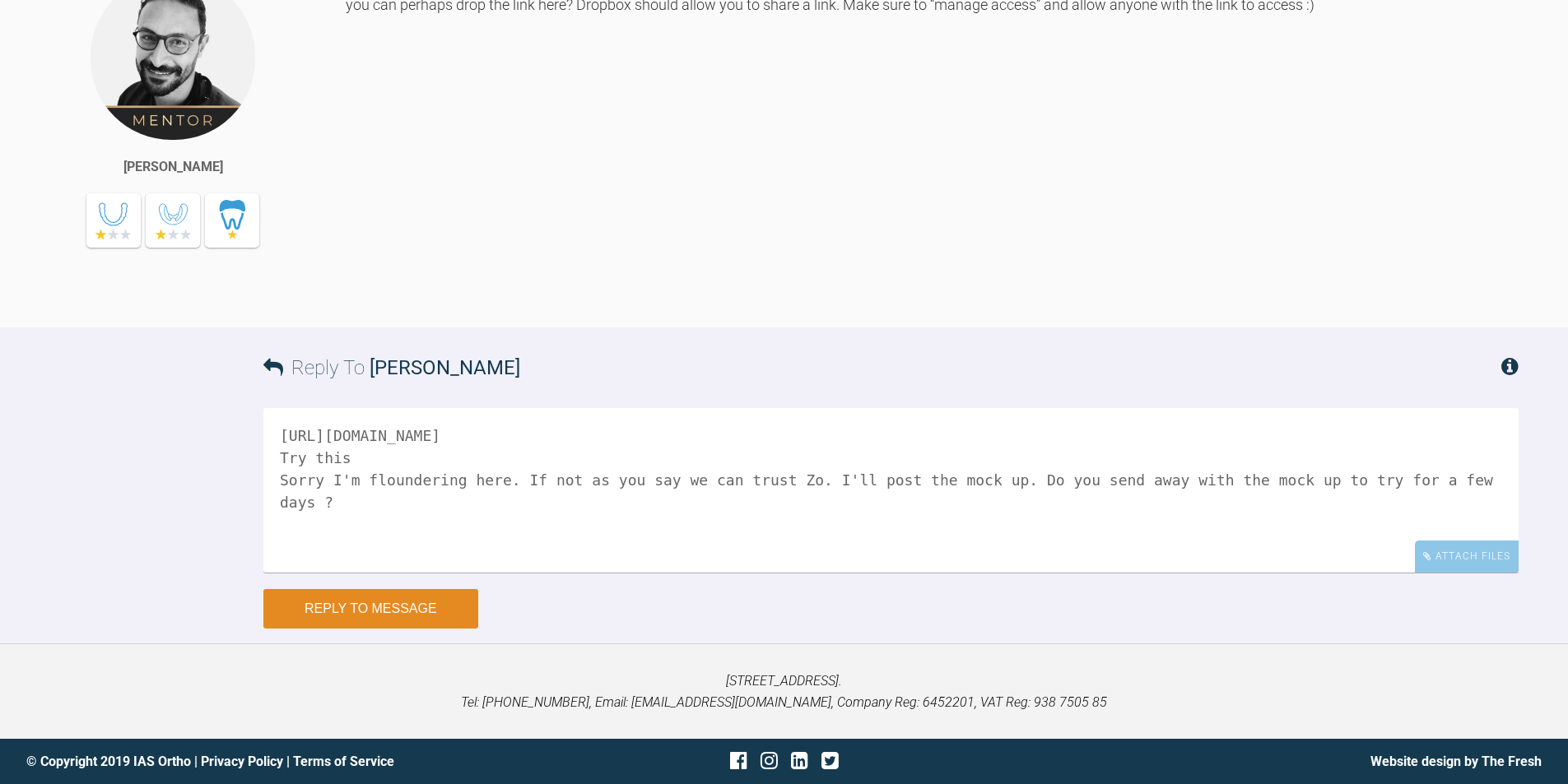
click at [348, 612] on button "Reply to Message" at bounding box center [370, 609] width 215 height 40
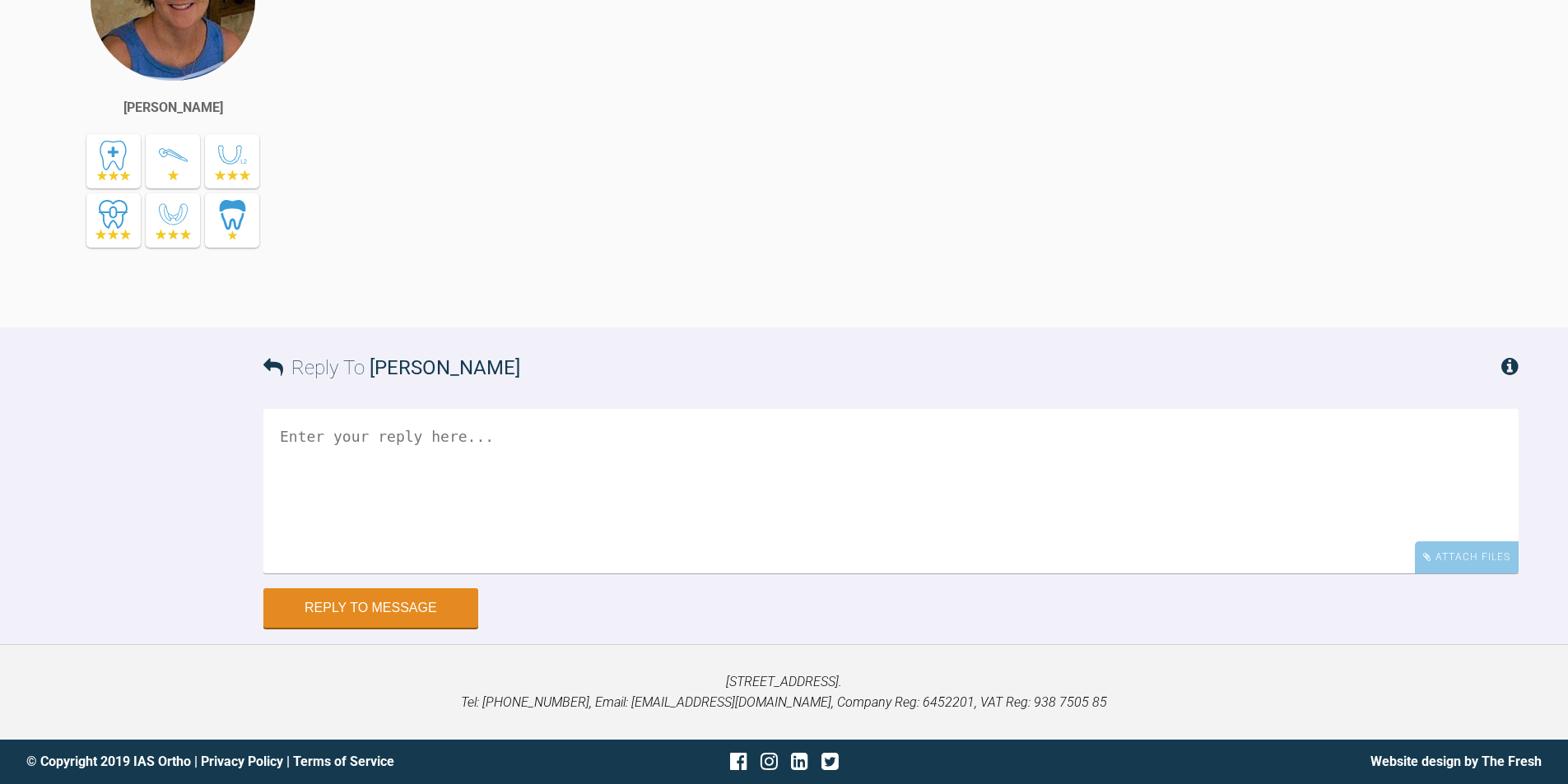
scroll to position [16408, 0]
